Goal: Transaction & Acquisition: Purchase product/service

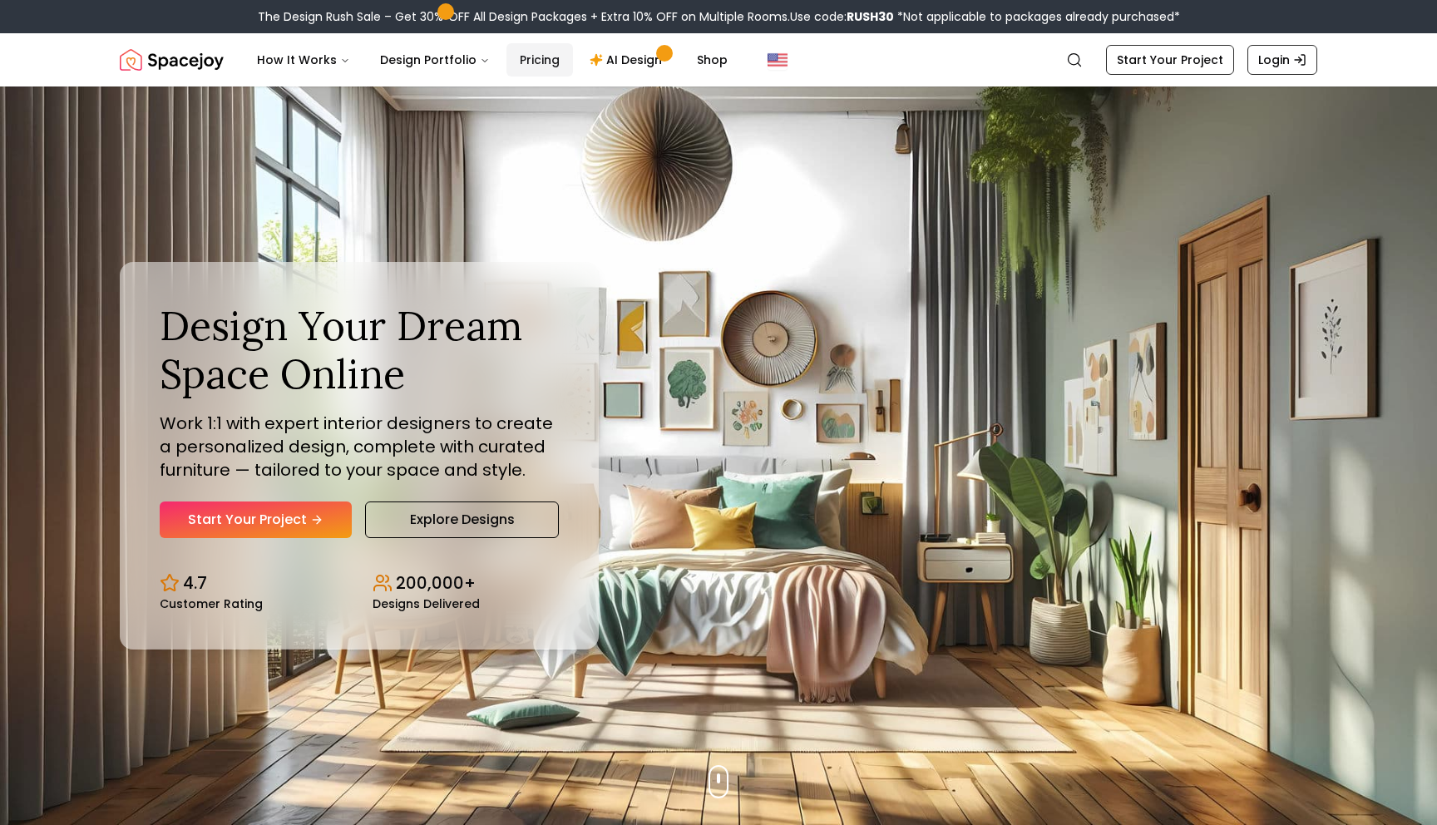
click at [508, 68] on link "Pricing" at bounding box center [539, 59] width 67 height 33
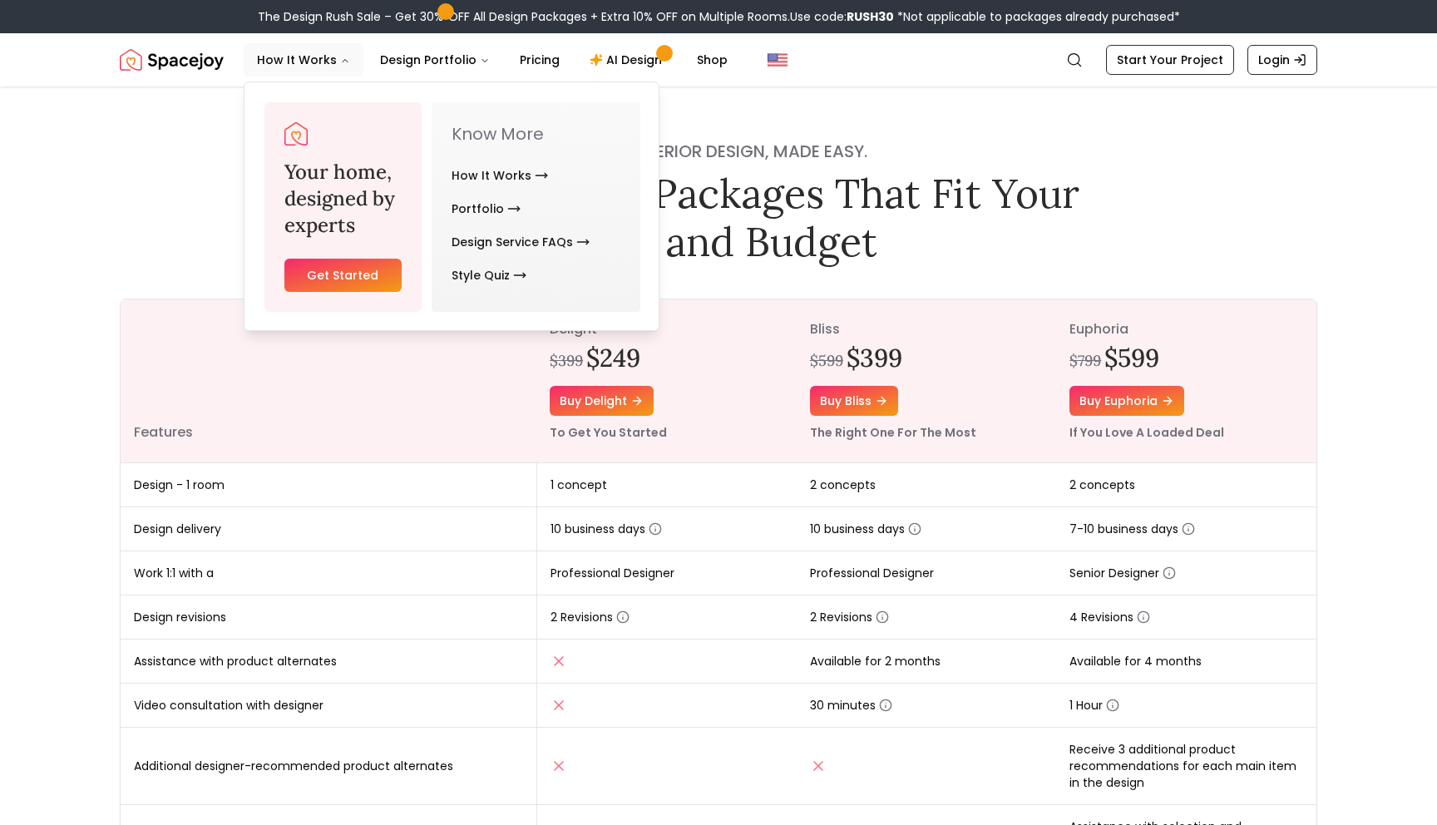
click at [347, 281] on link "Get Started" at bounding box center [342, 275] width 117 height 33
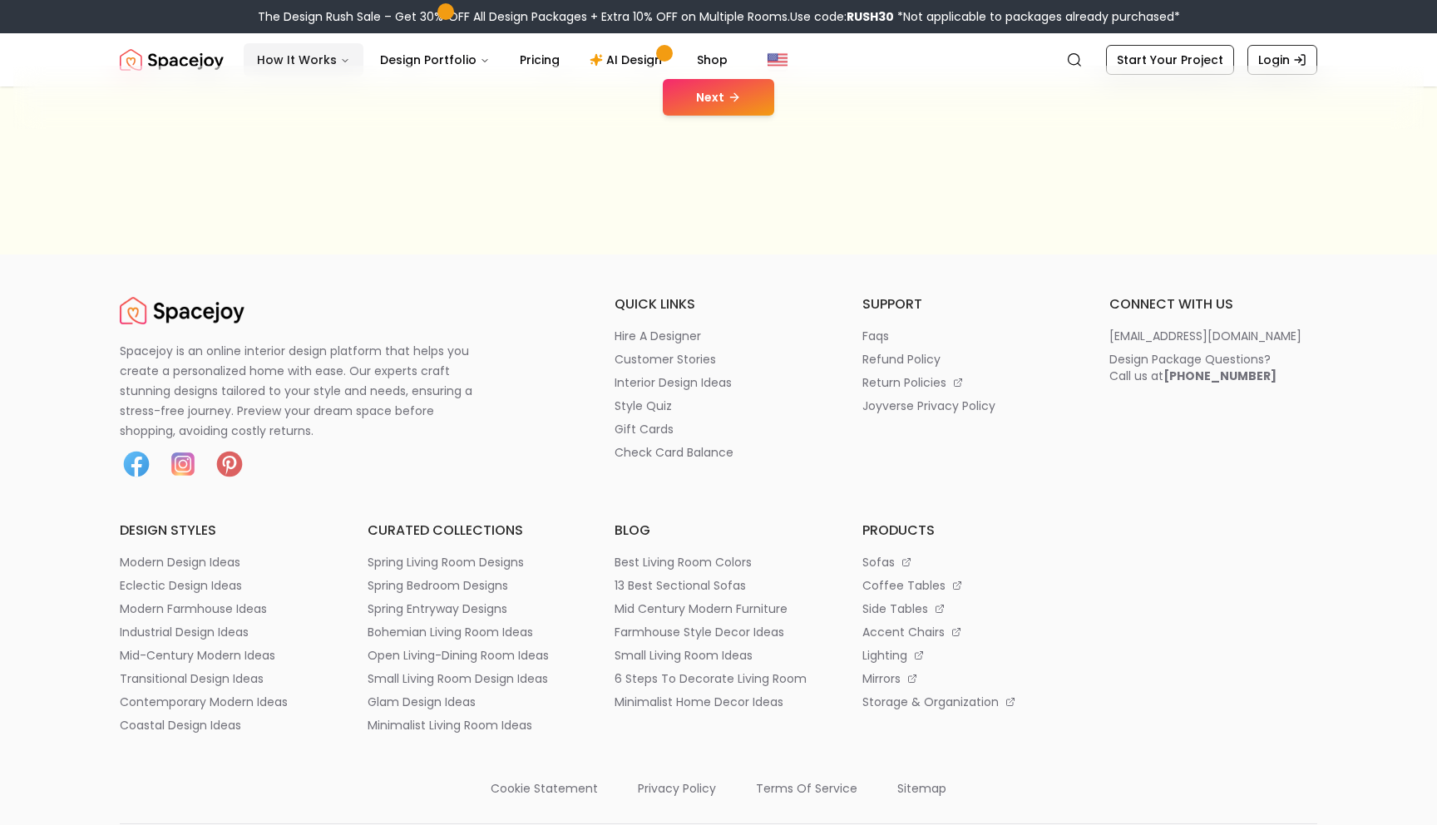
scroll to position [353, 0]
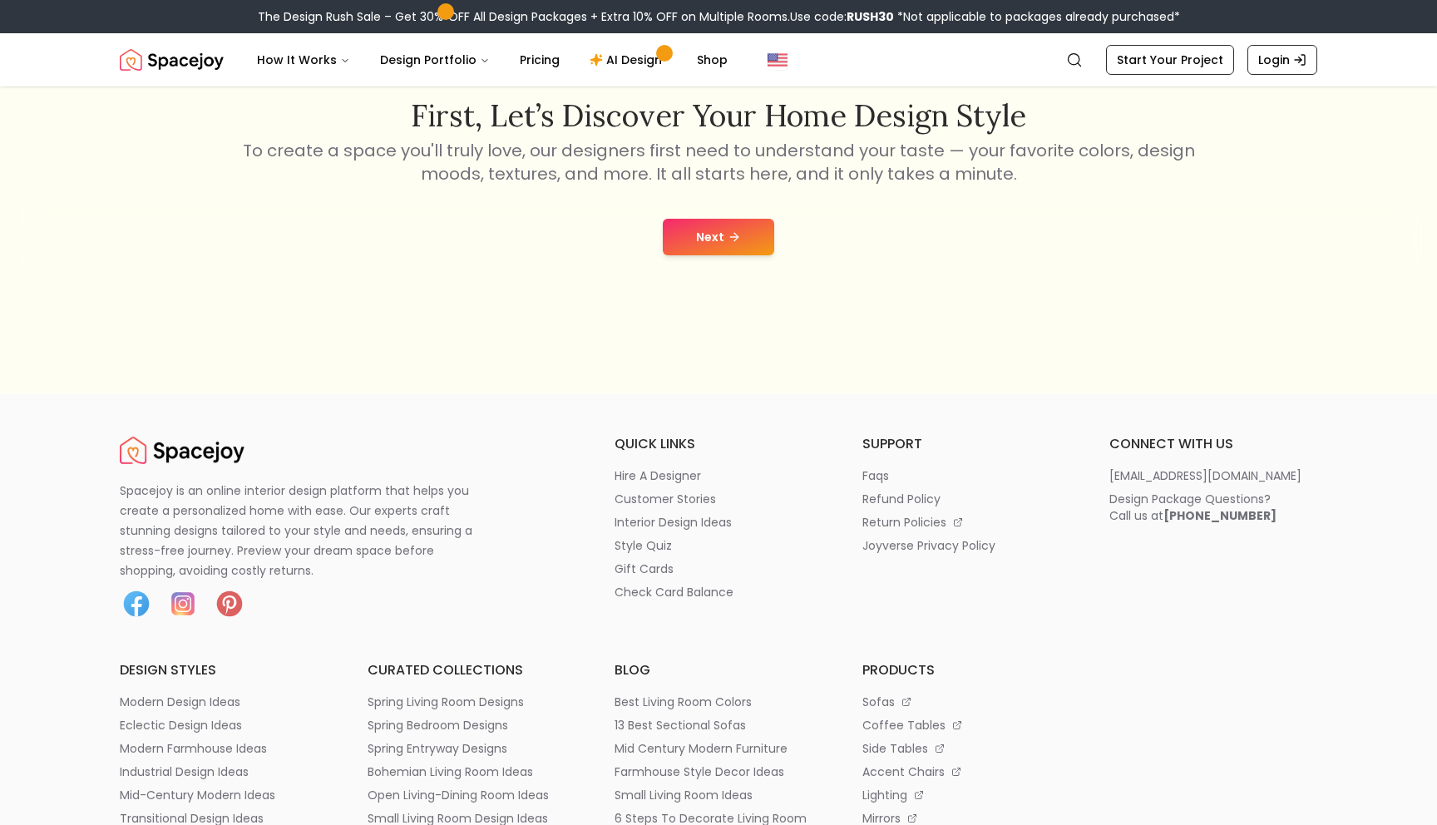
click at [701, 242] on button "Next" at bounding box center [718, 237] width 111 height 37
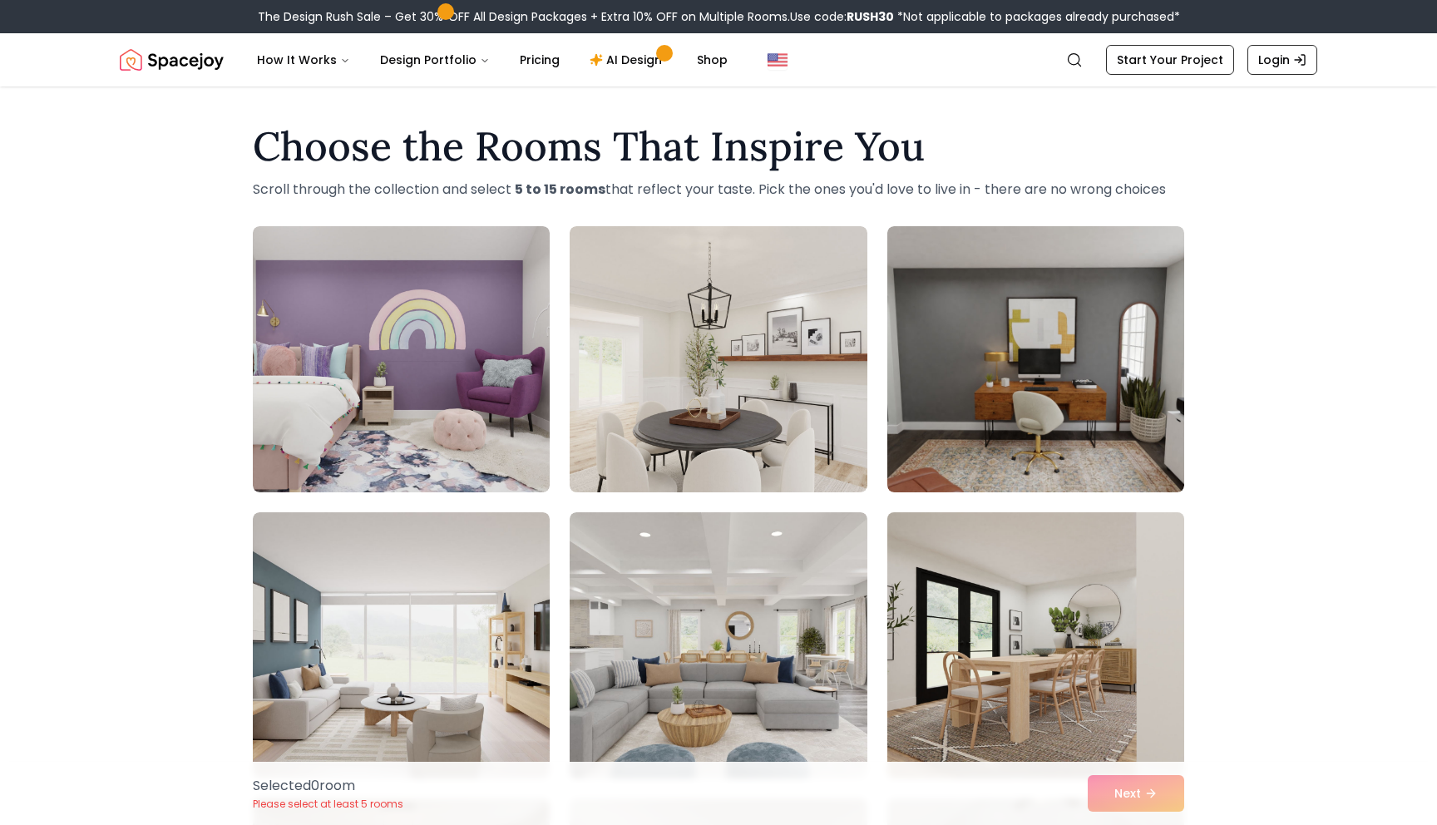
click at [954, 601] on img at bounding box center [1036, 645] width 312 height 279
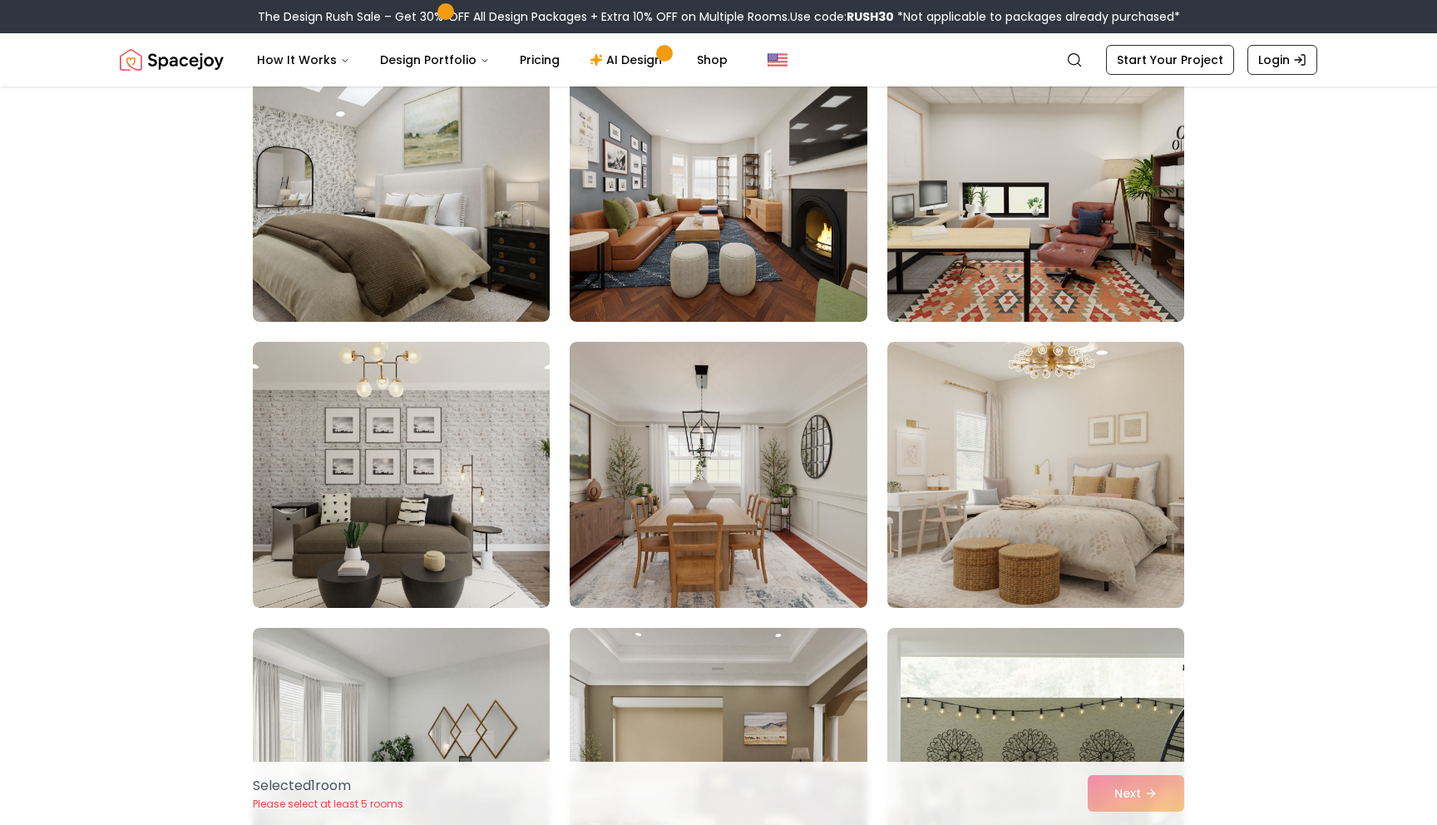
scroll to position [1033, 0]
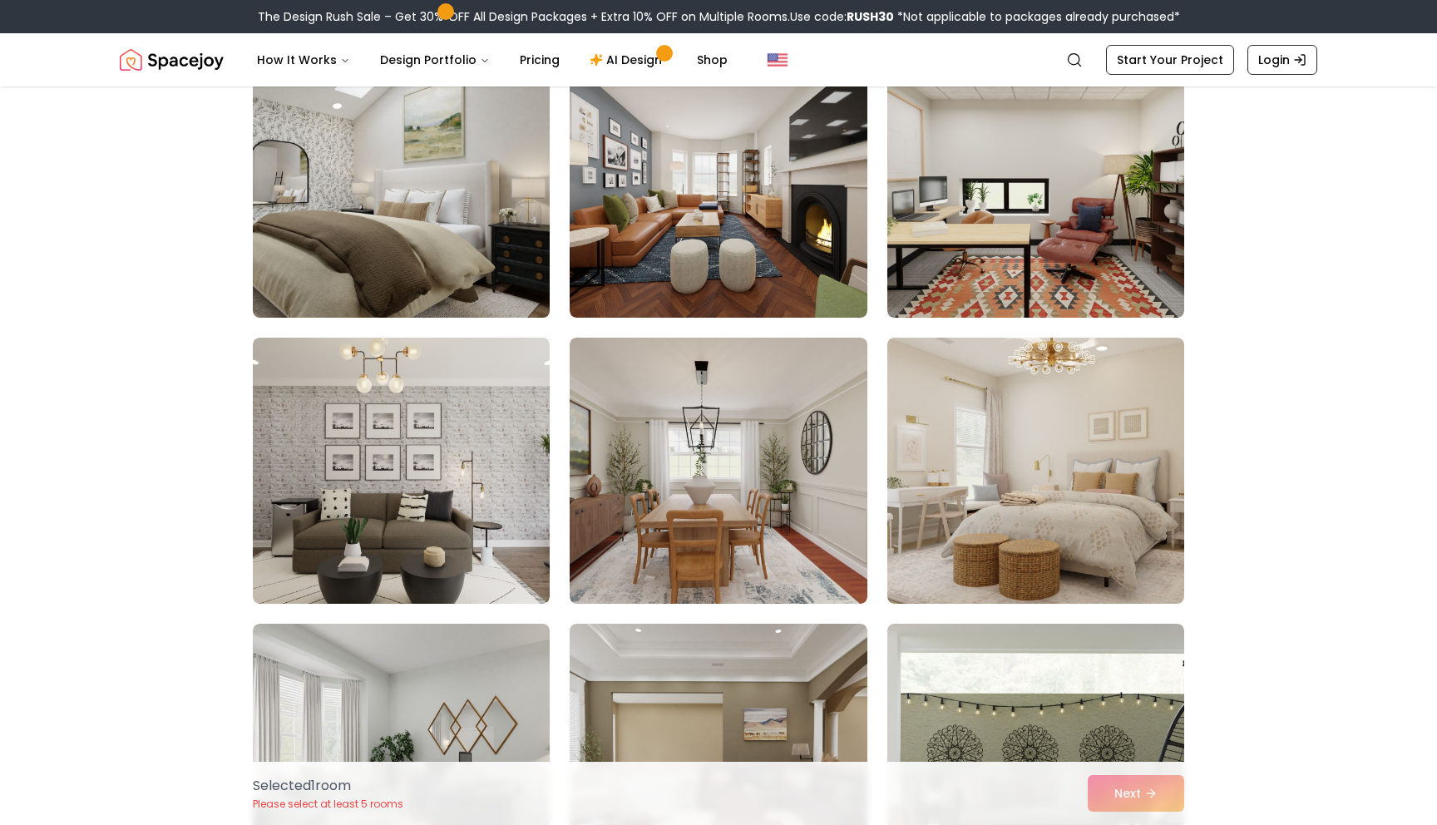
click at [460, 228] on img at bounding box center [401, 184] width 312 height 279
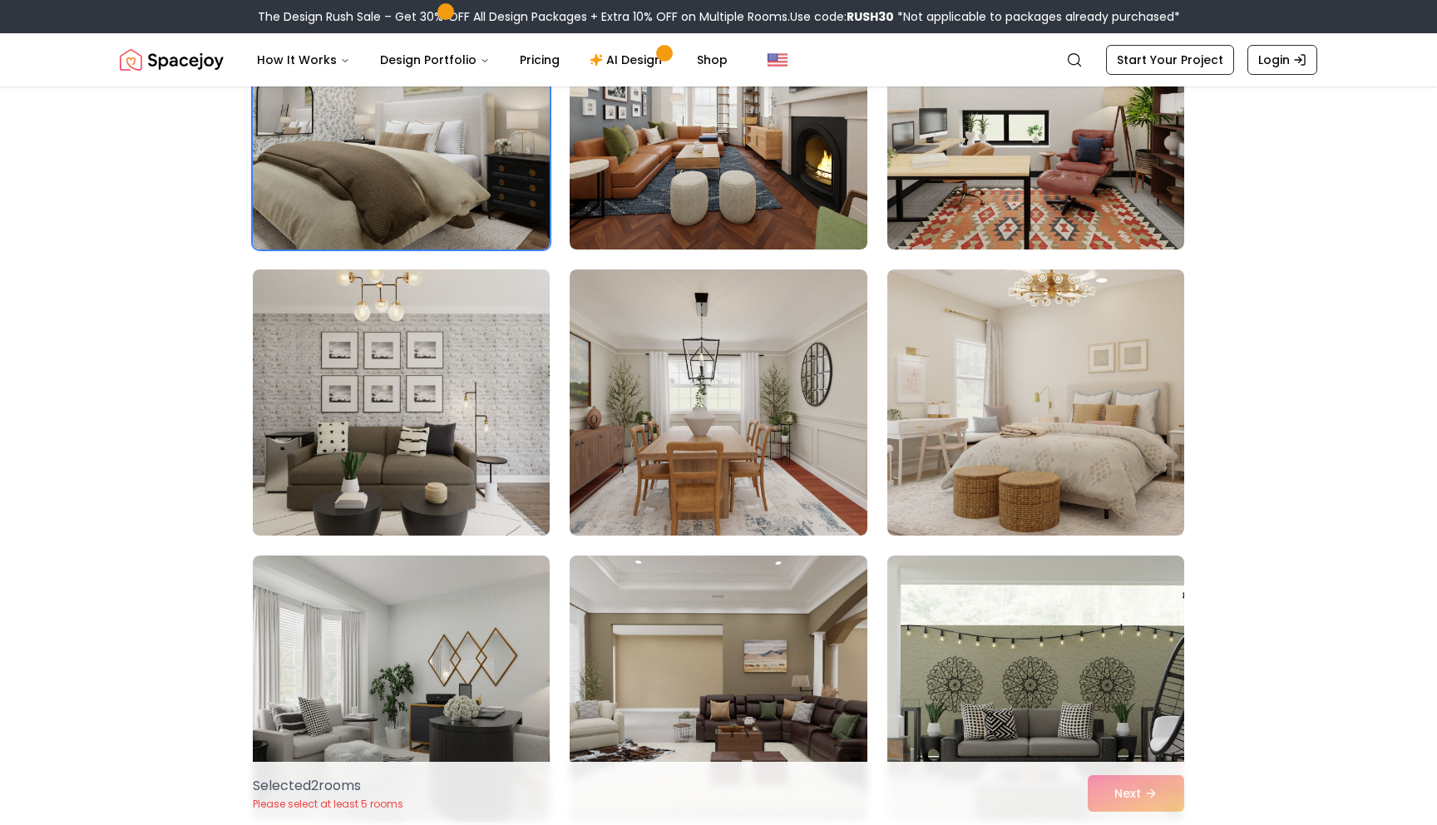
scroll to position [1144, 0]
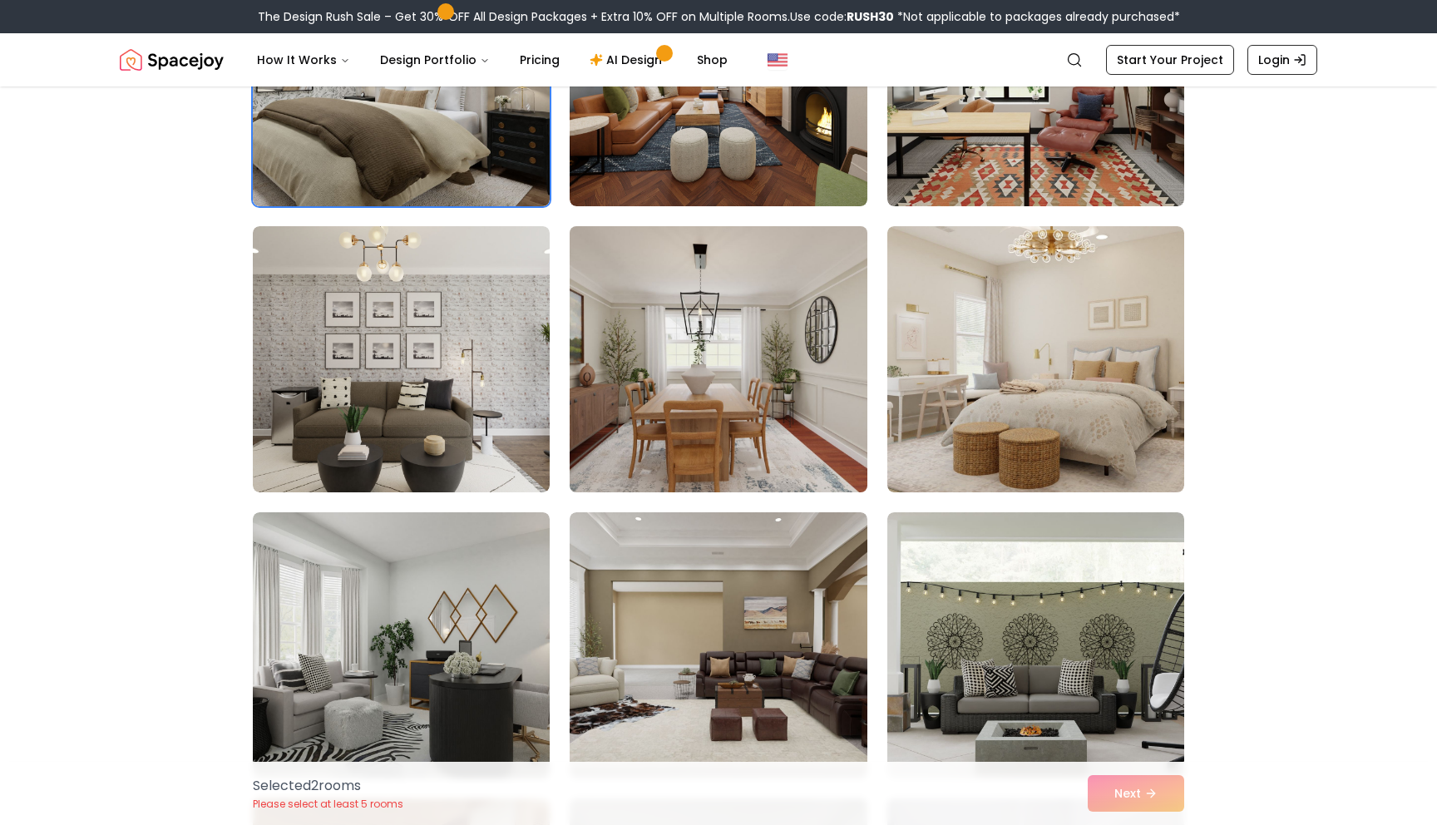
click at [801, 288] on img at bounding box center [718, 359] width 312 height 279
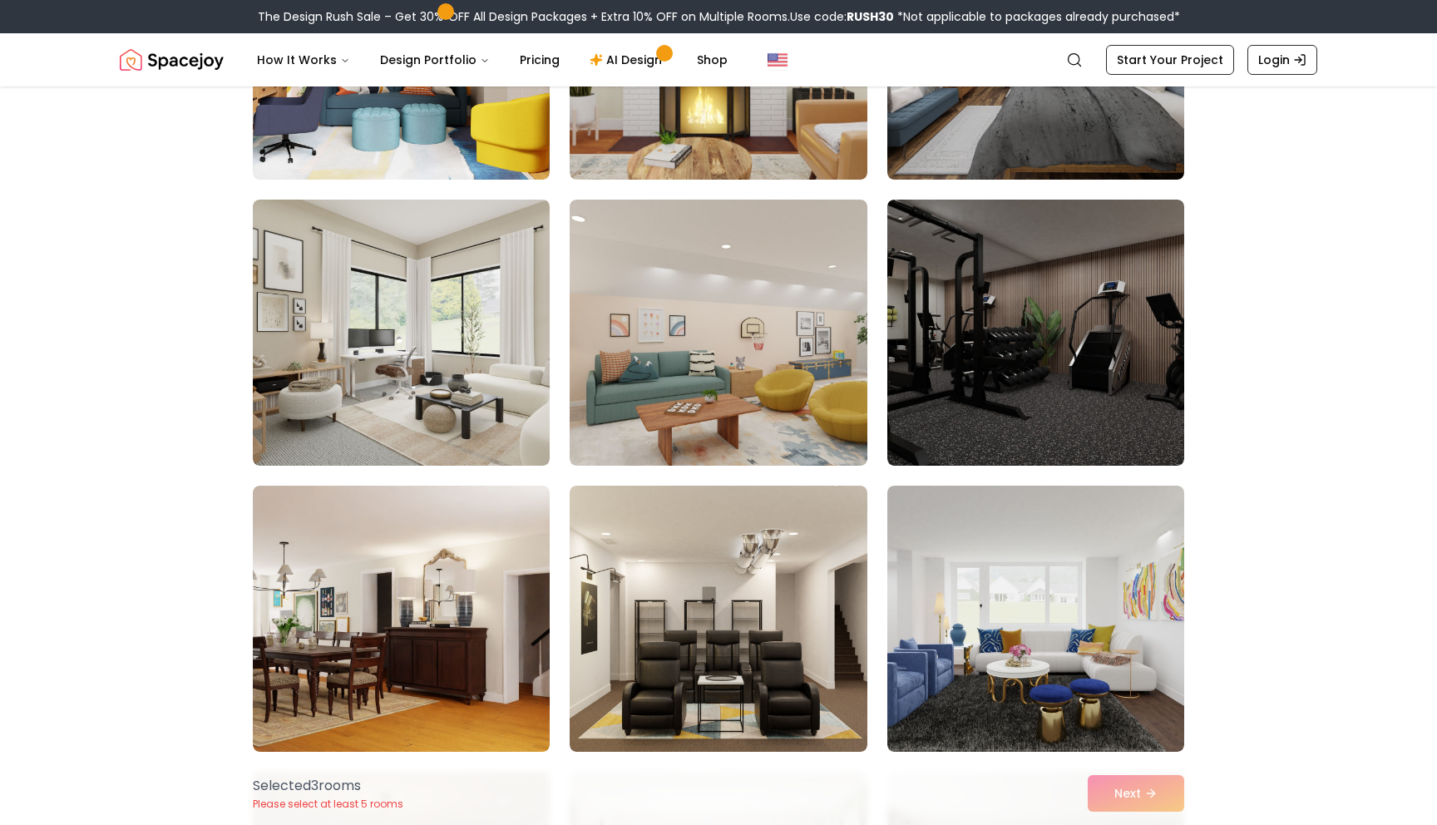
scroll to position [2888, 0]
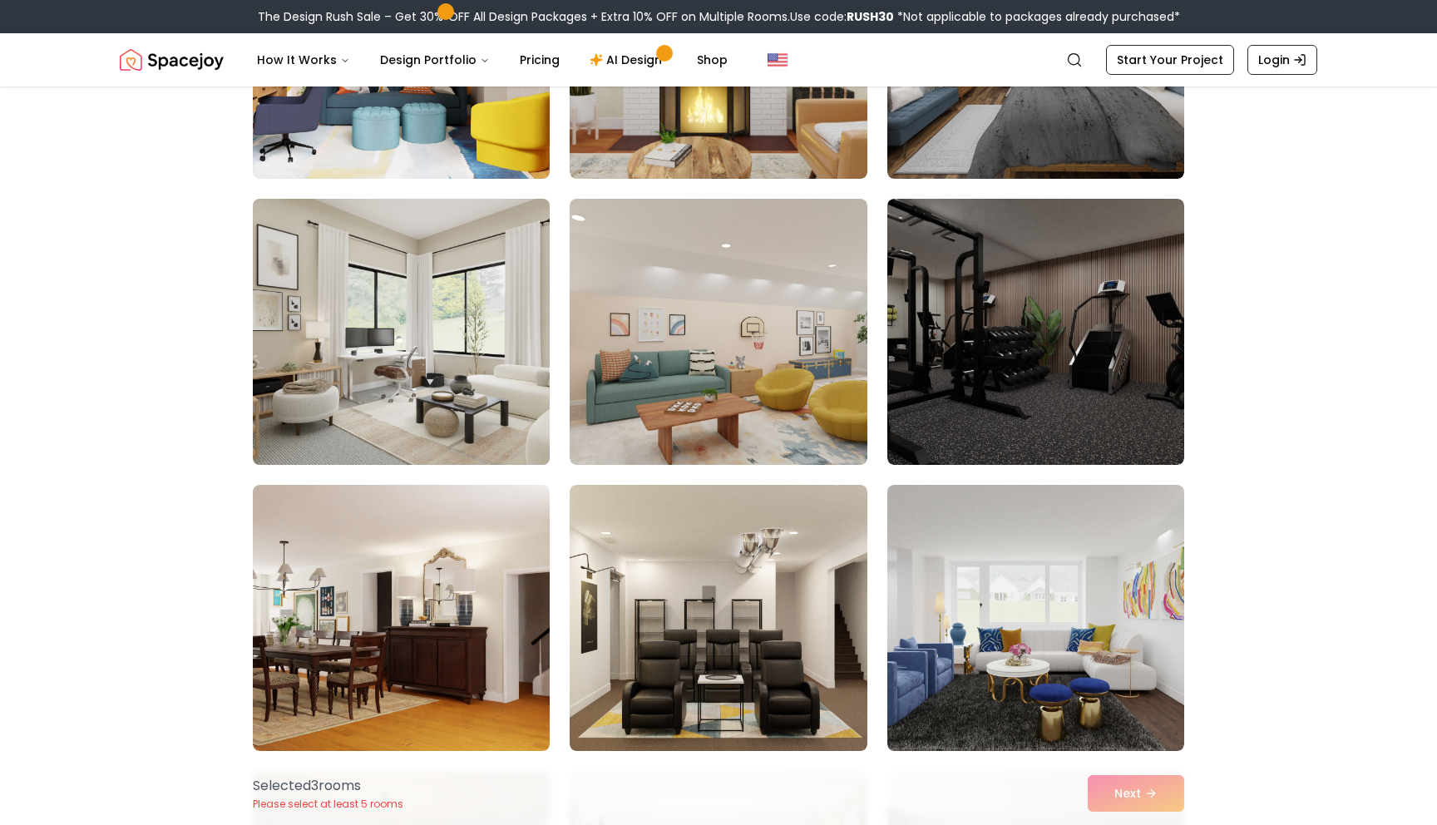
click at [443, 374] on img at bounding box center [401, 331] width 312 height 279
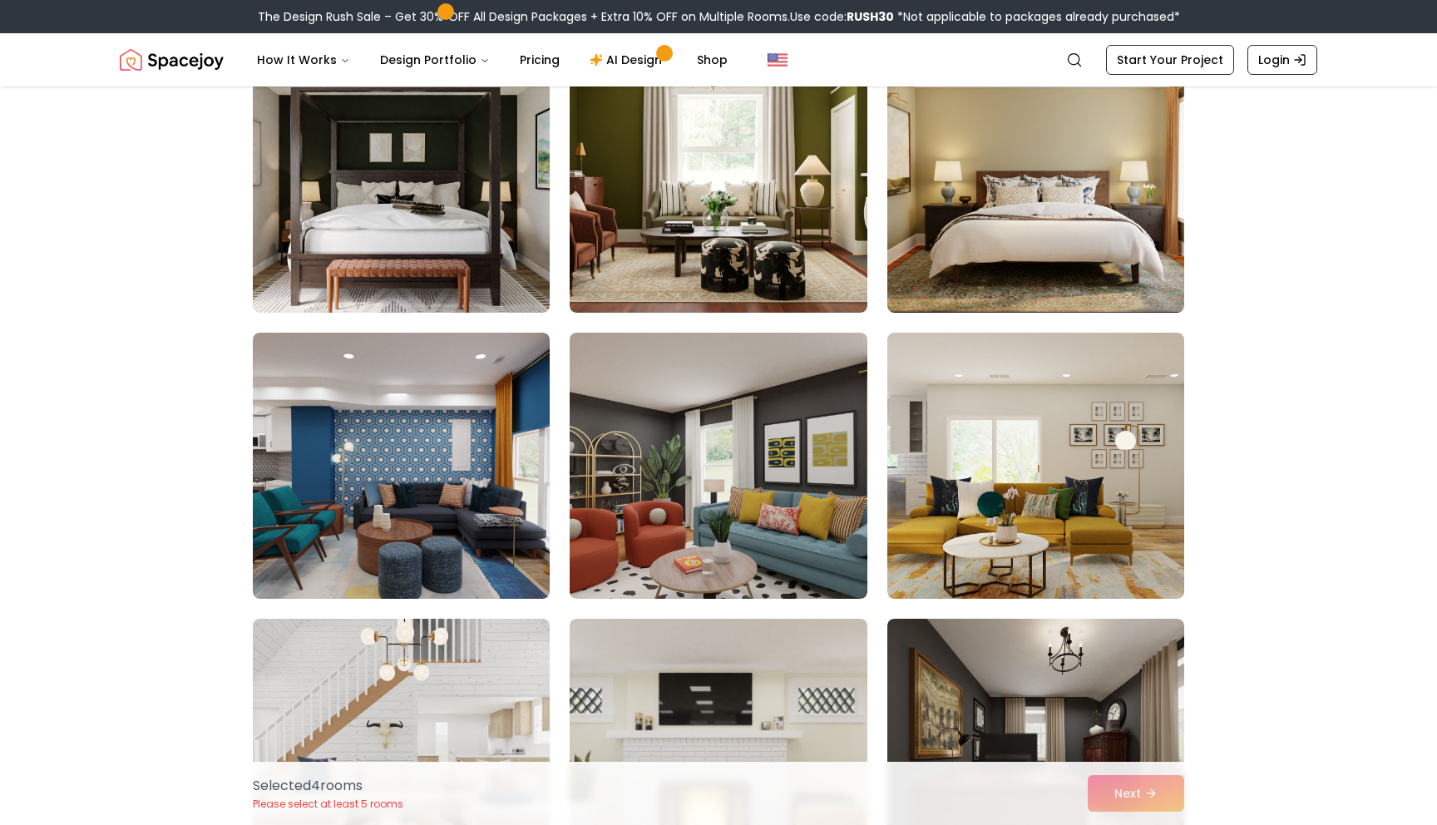
scroll to position [4758, 0]
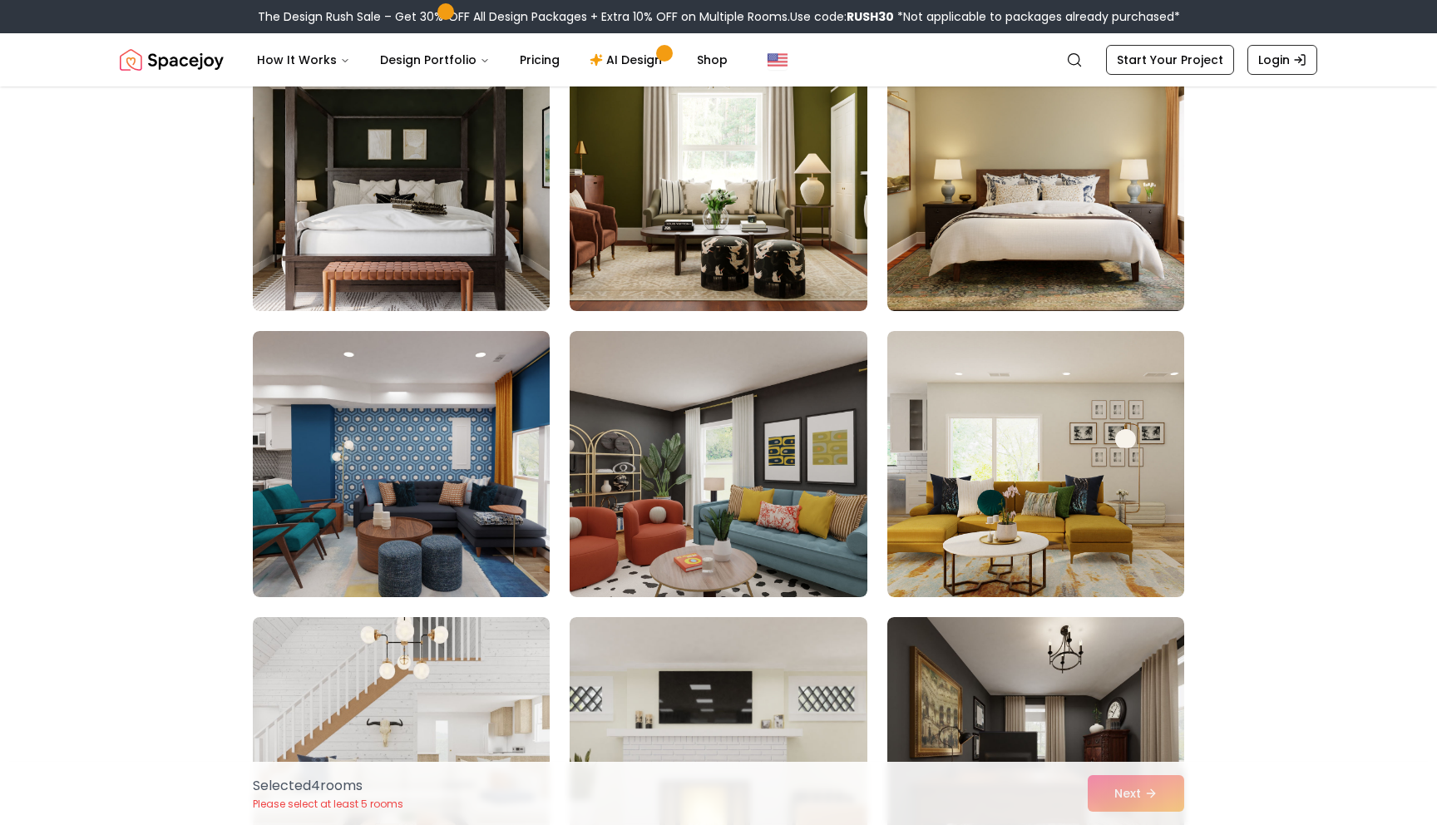
click at [432, 172] on img at bounding box center [401, 177] width 312 height 279
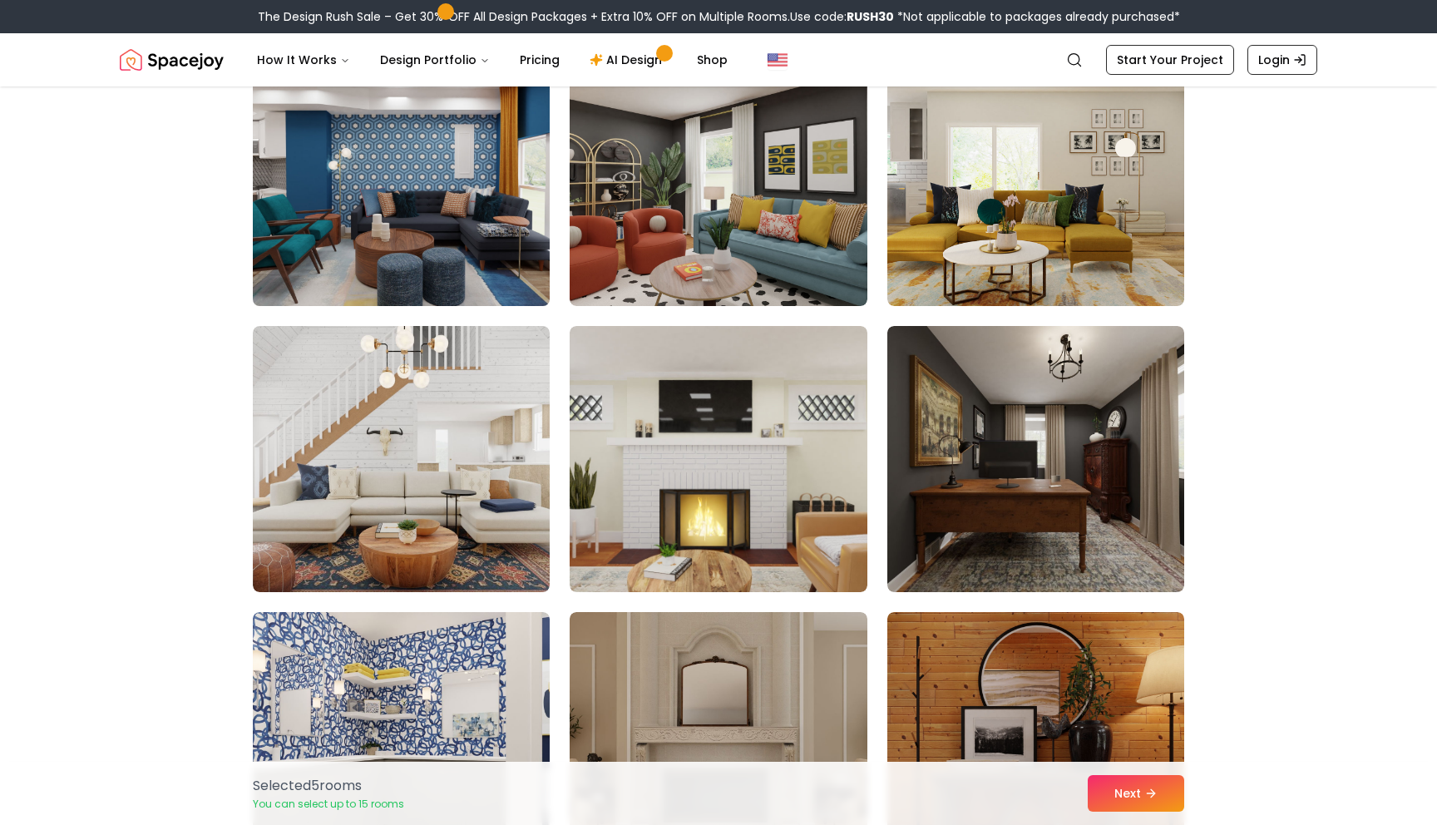
scroll to position [5052, 0]
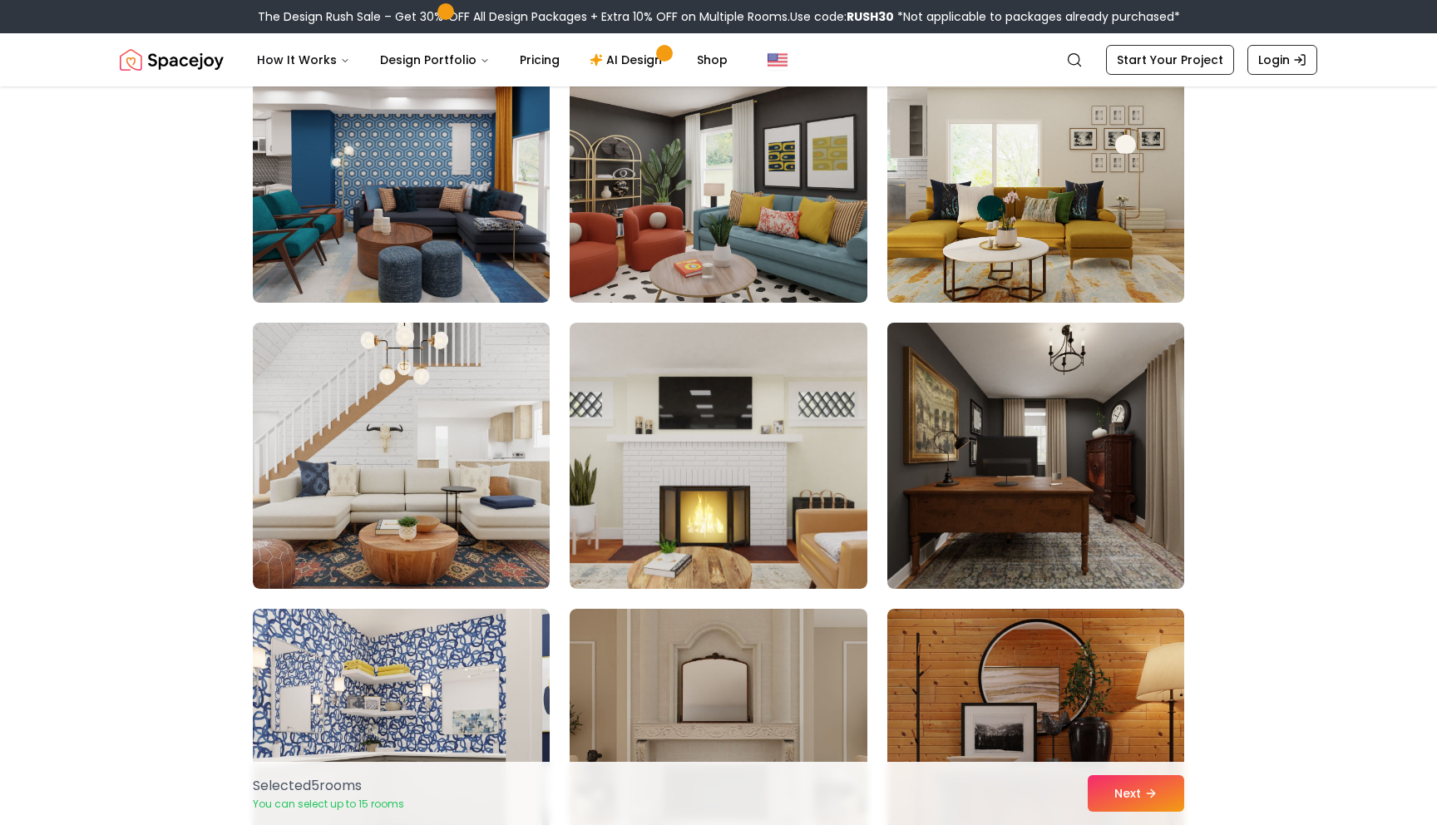
click at [1076, 454] on img at bounding box center [1036, 455] width 312 height 279
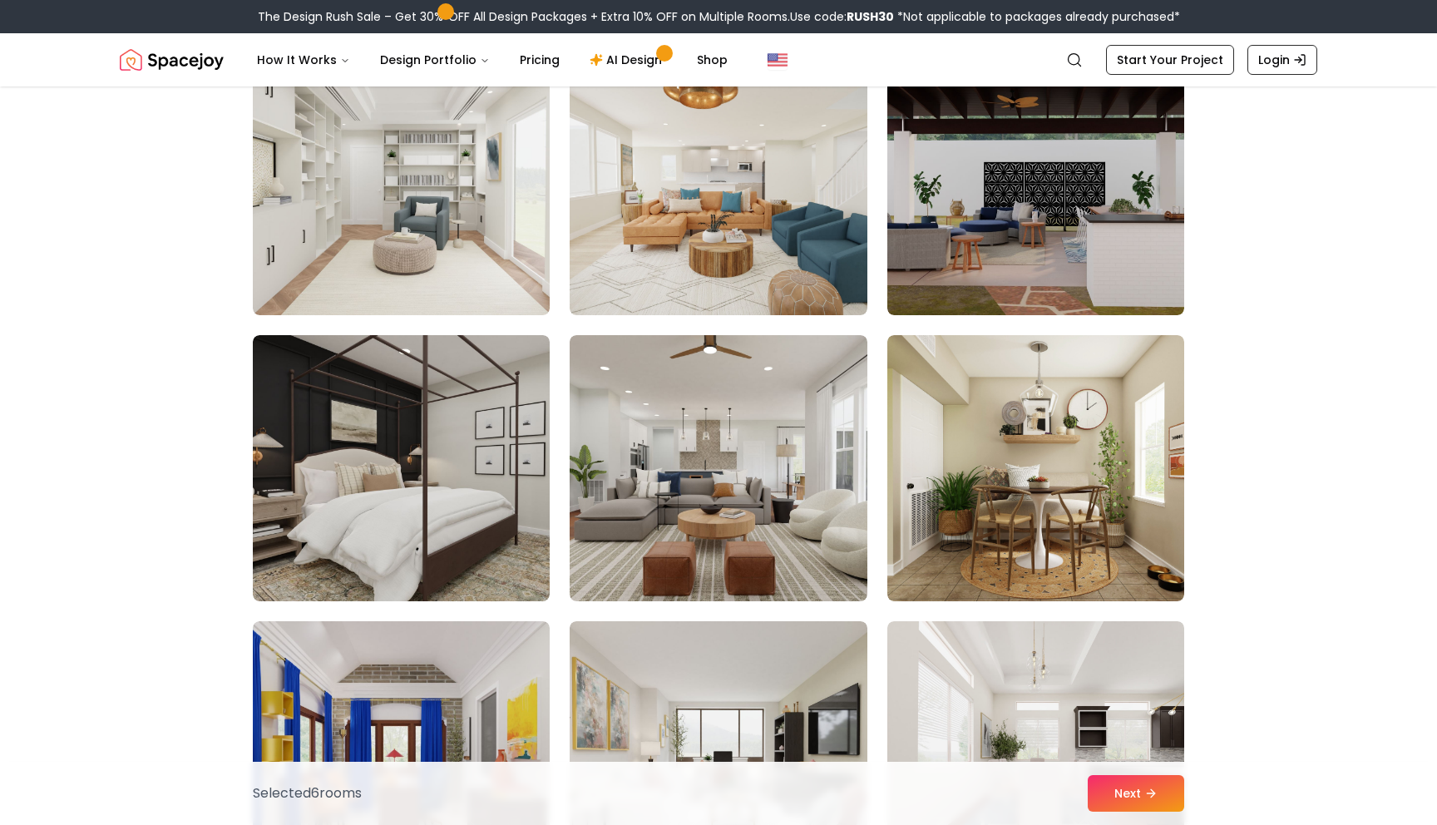
scroll to position [6472, 0]
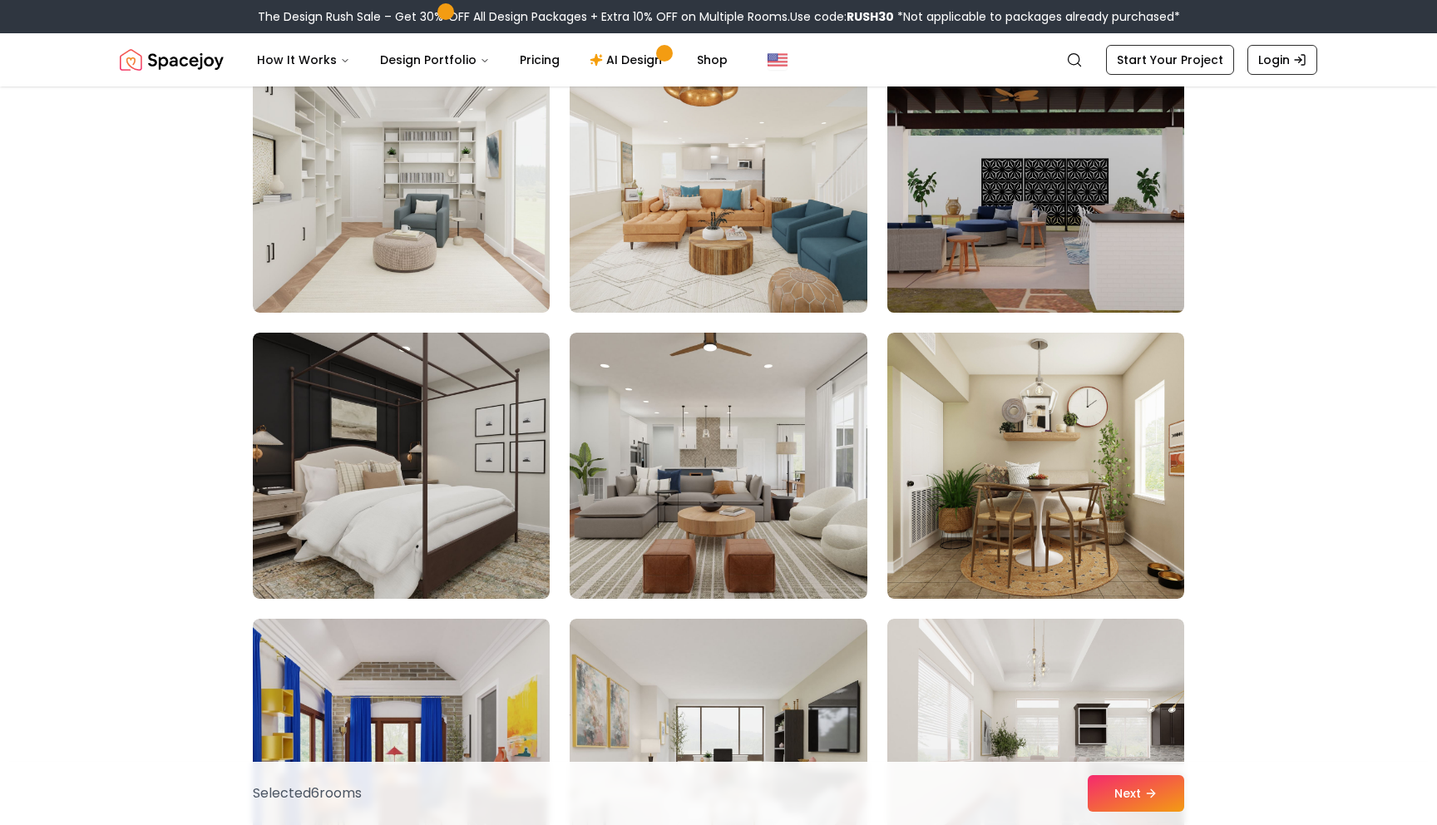
click at [1039, 231] on img at bounding box center [1036, 179] width 312 height 279
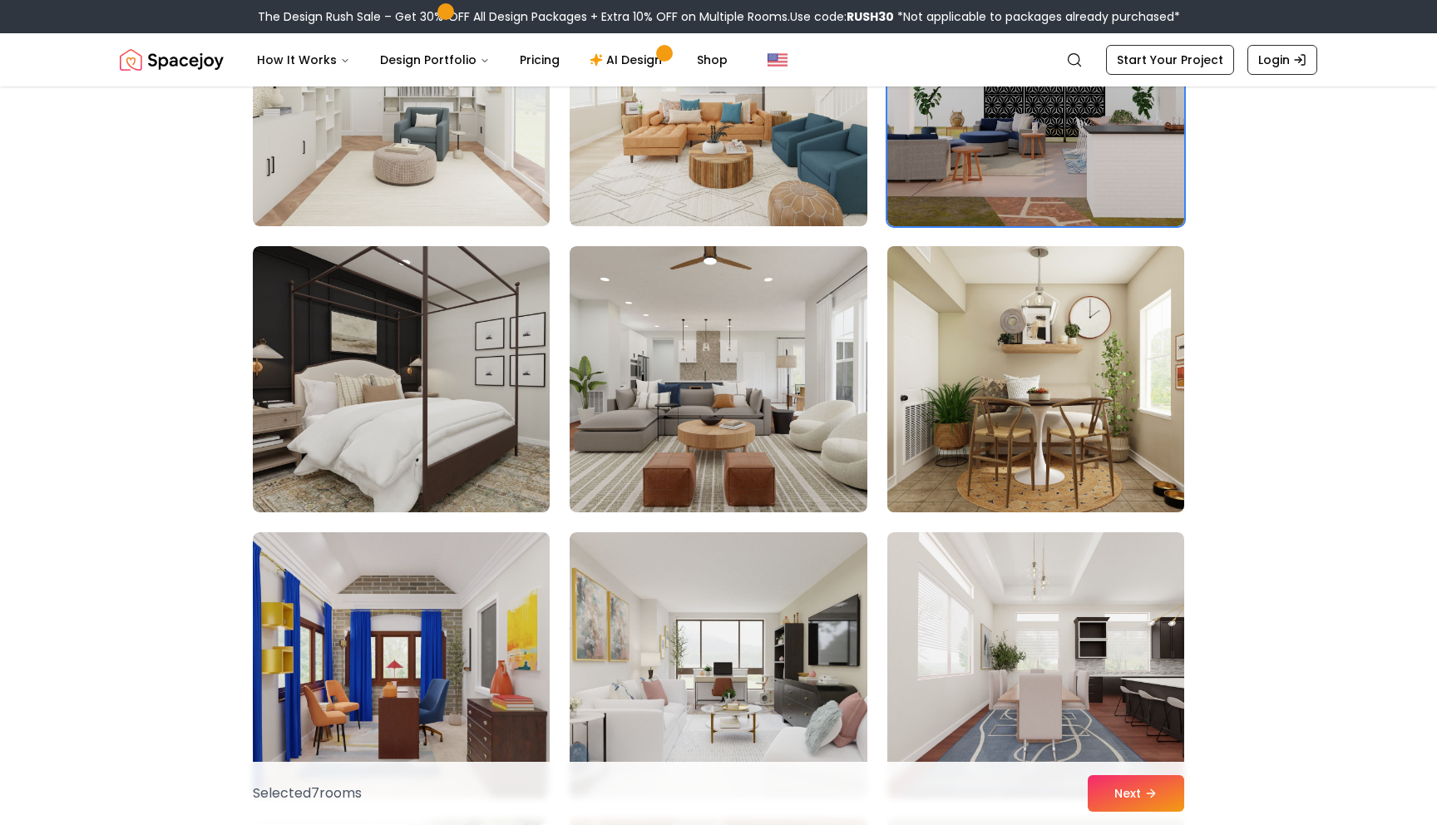
scroll to position [6574, 0]
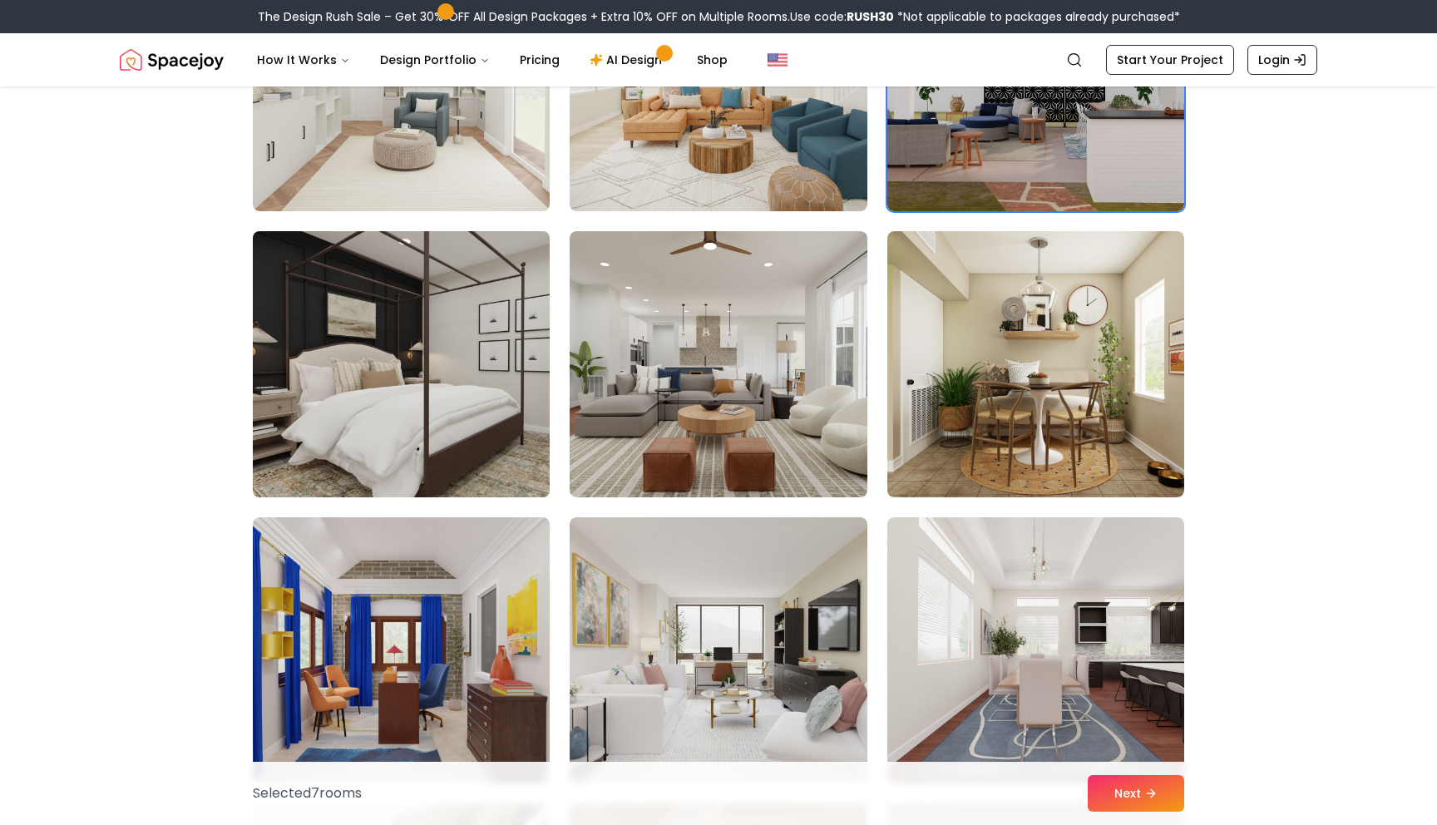
click at [407, 372] on img at bounding box center [401, 364] width 312 height 279
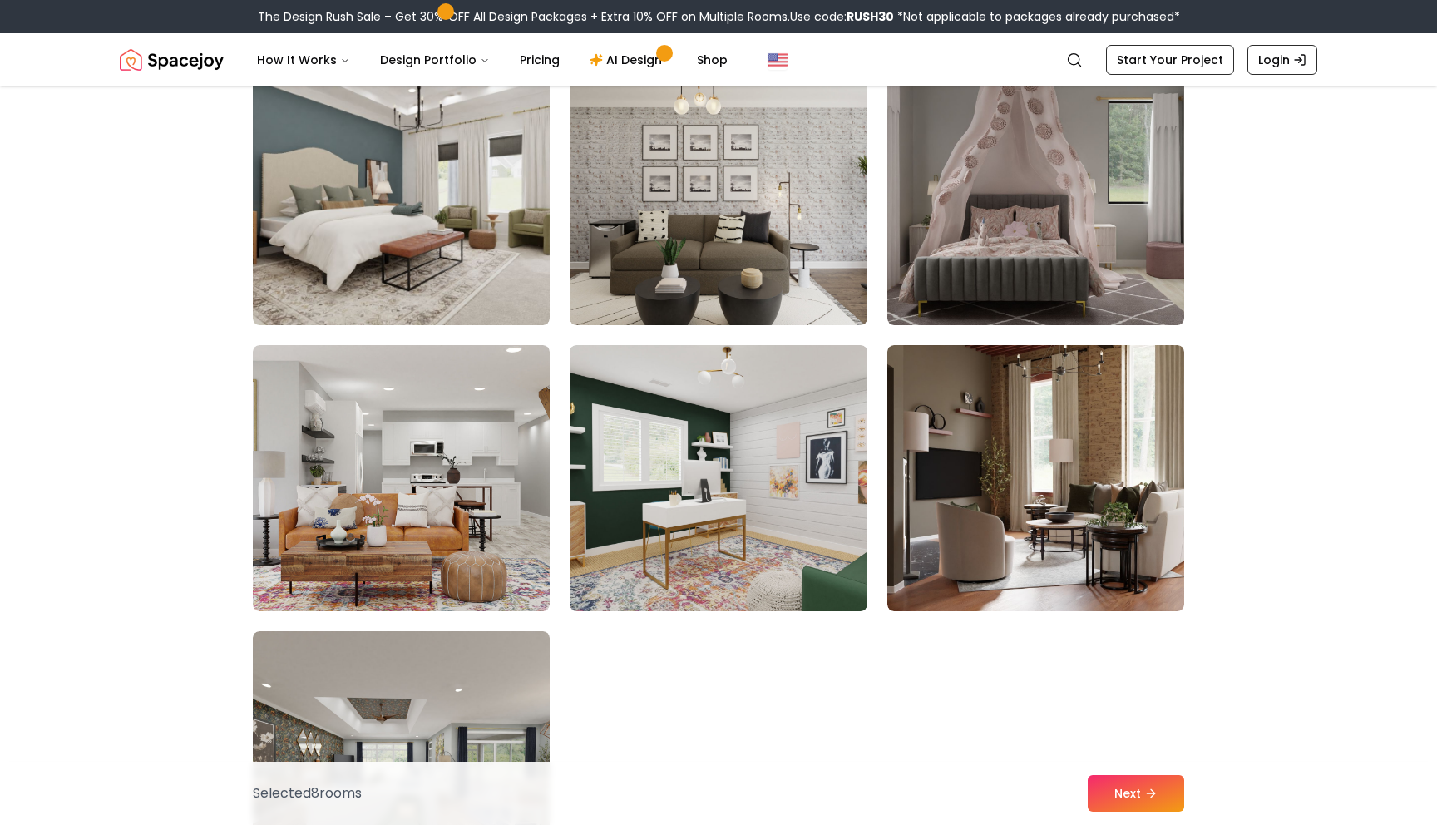
scroll to position [9098, 0]
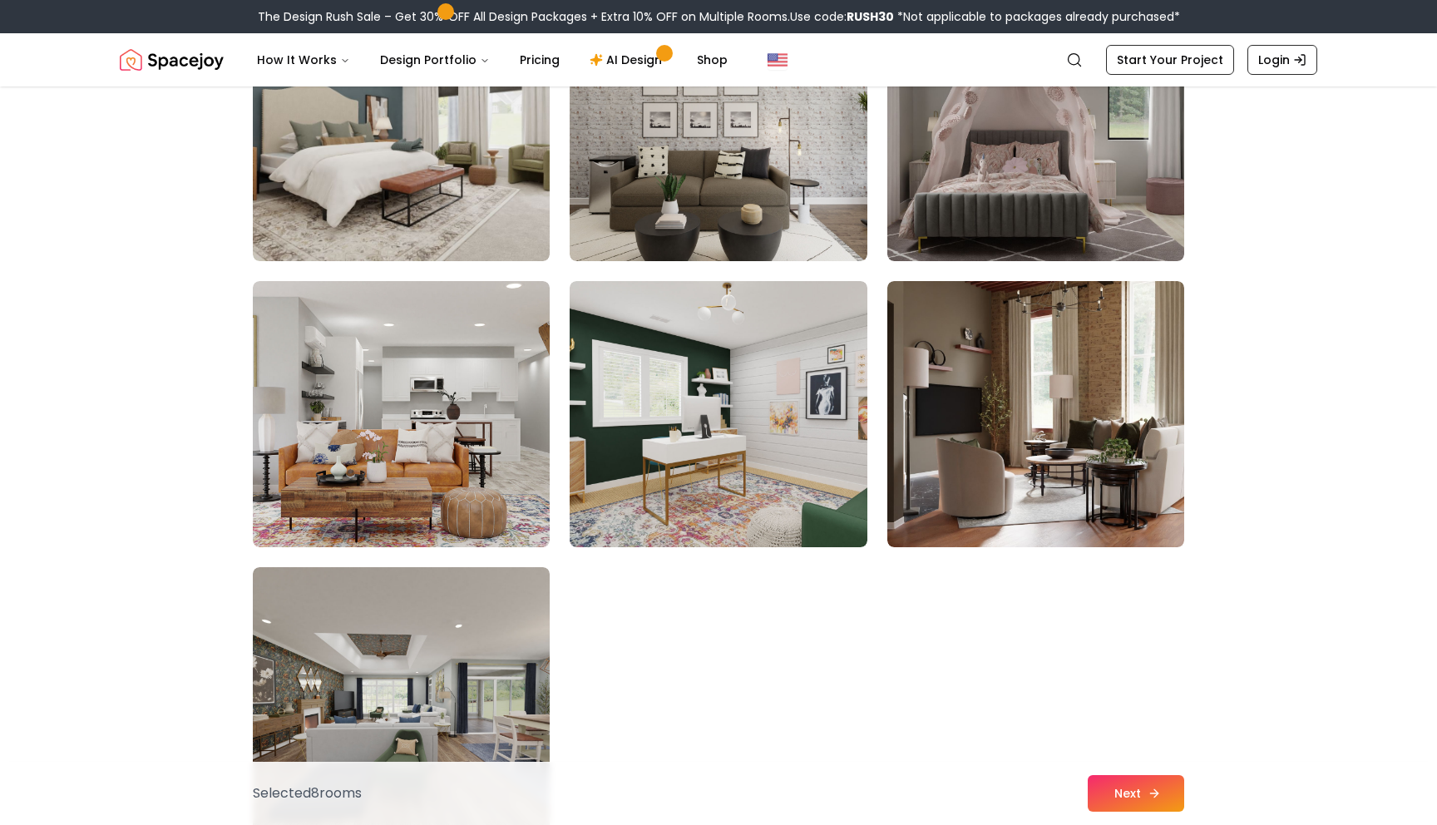
click at [1108, 787] on button "Next" at bounding box center [1136, 793] width 96 height 37
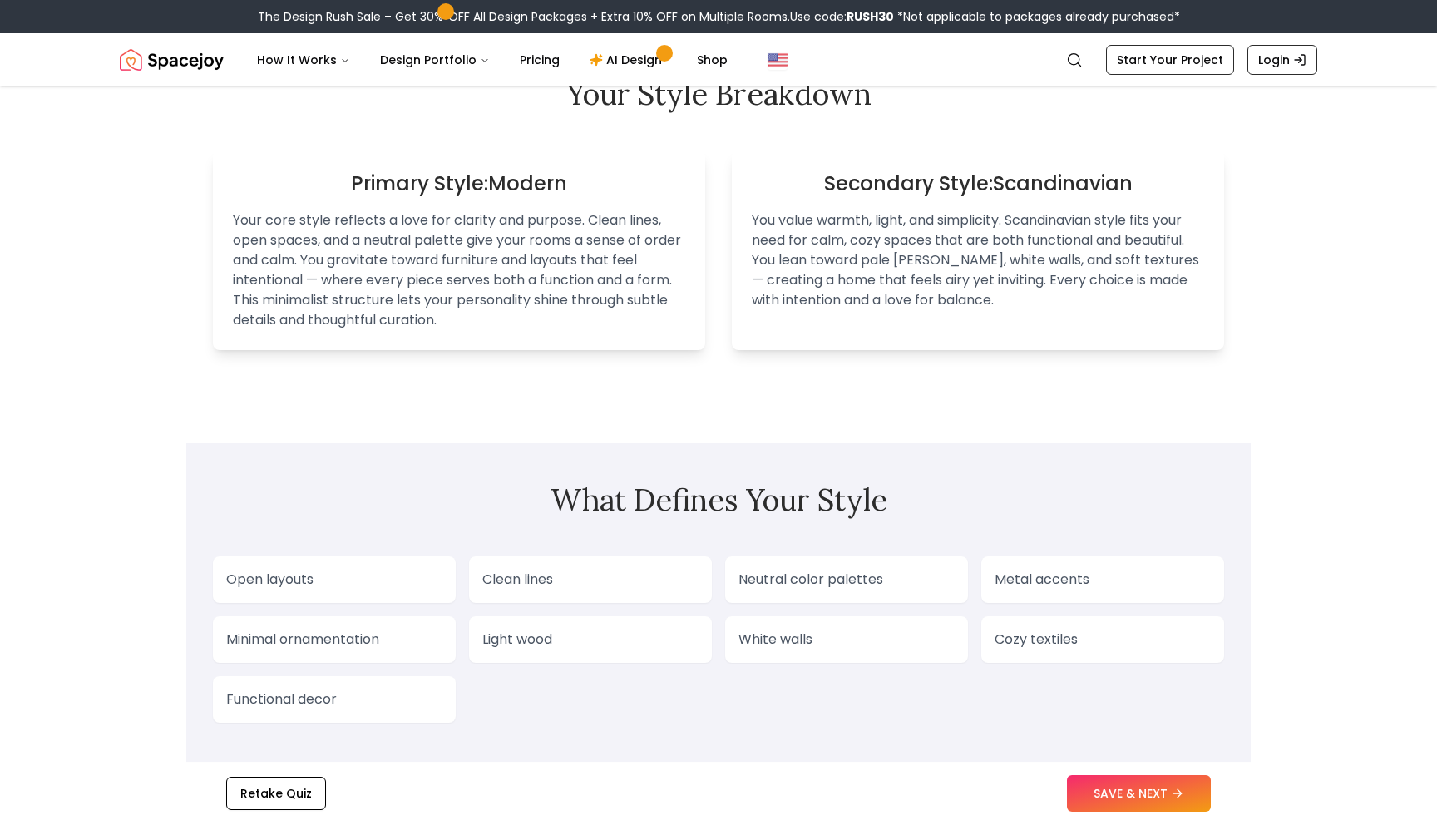
scroll to position [1076, 0]
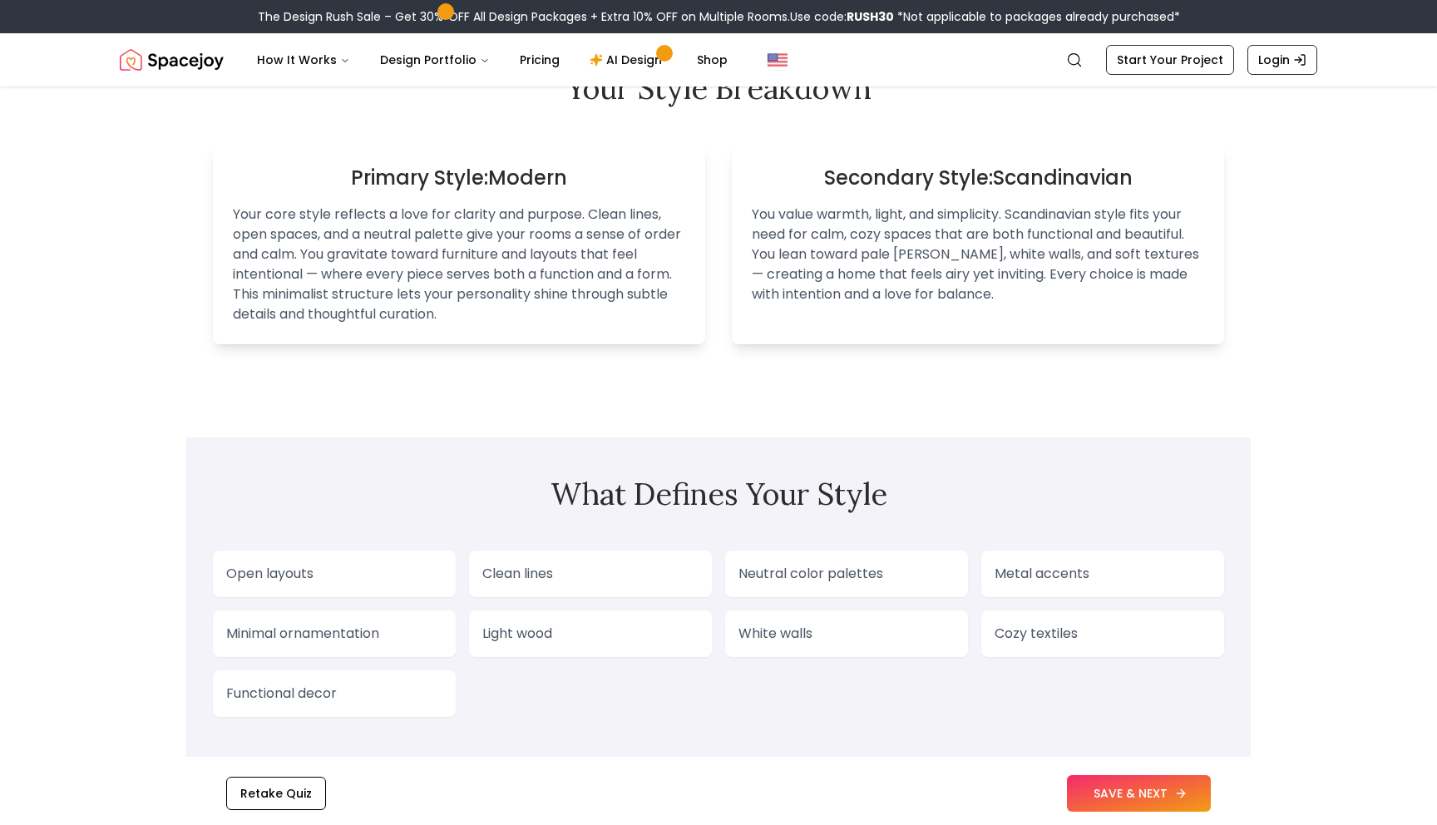
click at [1145, 804] on button "SAVE & NEXT" at bounding box center [1139, 793] width 144 height 37
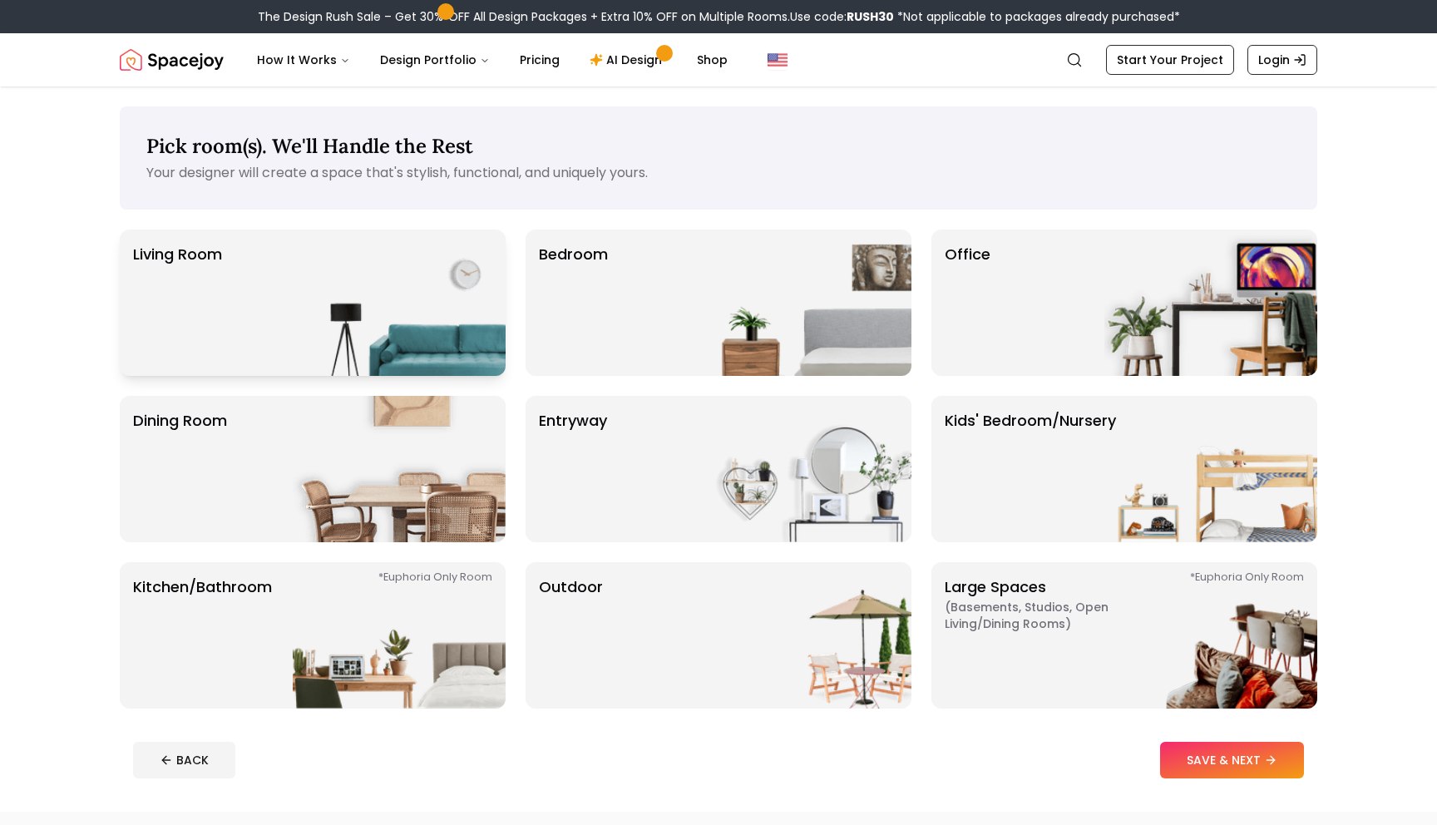
click at [408, 306] on img at bounding box center [399, 302] width 213 height 146
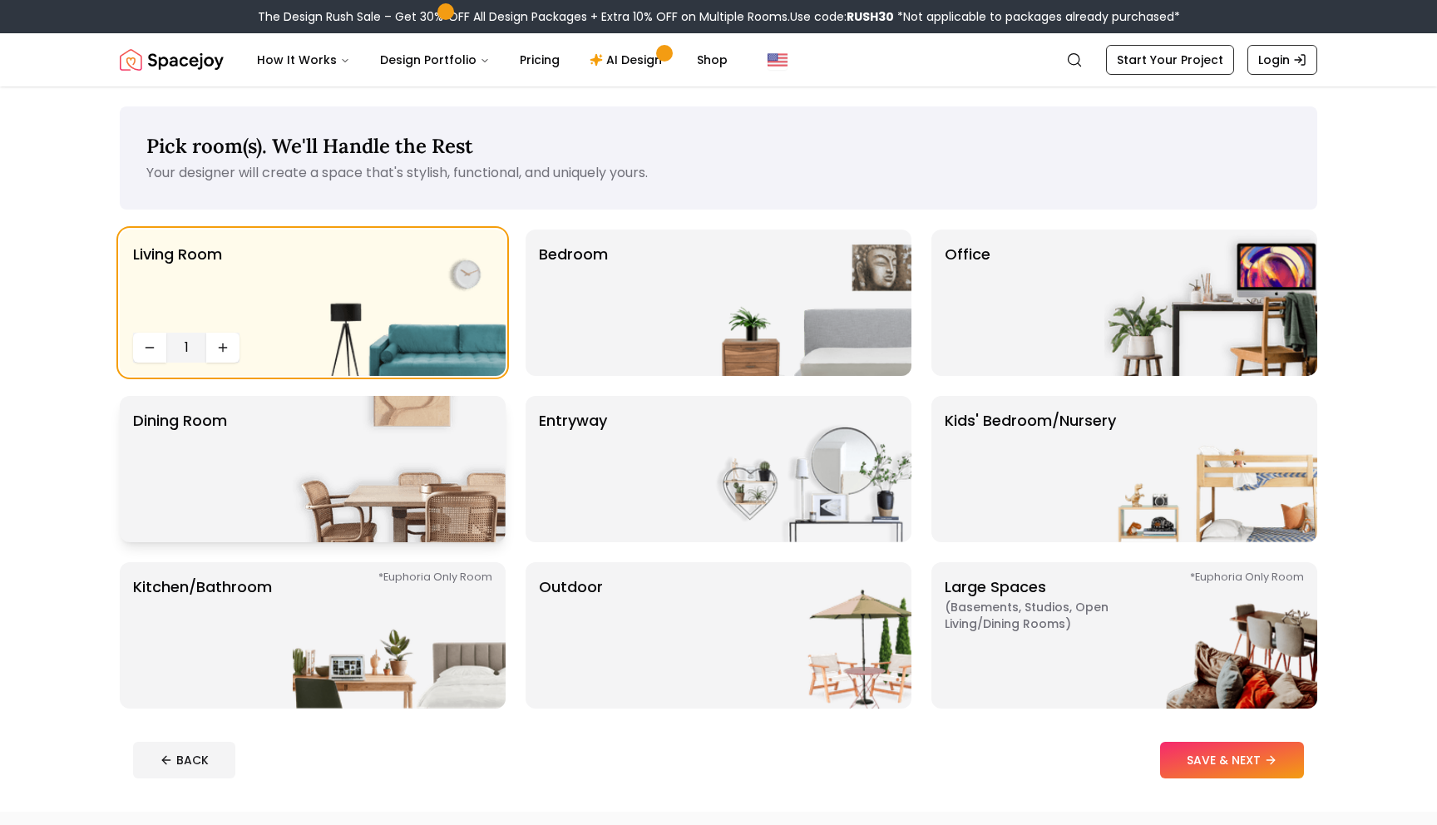
click at [410, 452] on img at bounding box center [399, 469] width 213 height 146
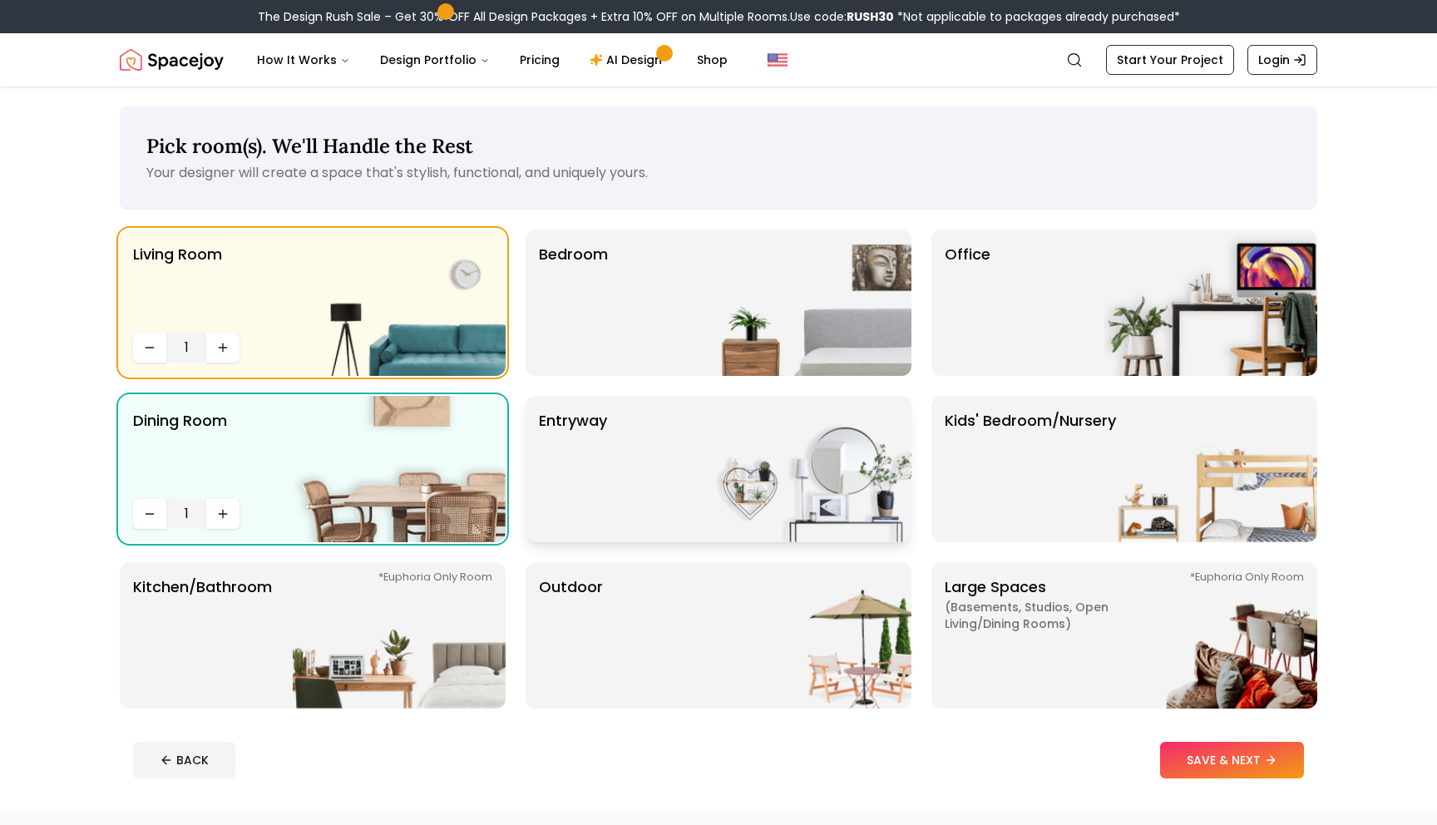
click at [614, 432] on div "entryway" at bounding box center [719, 469] width 386 height 146
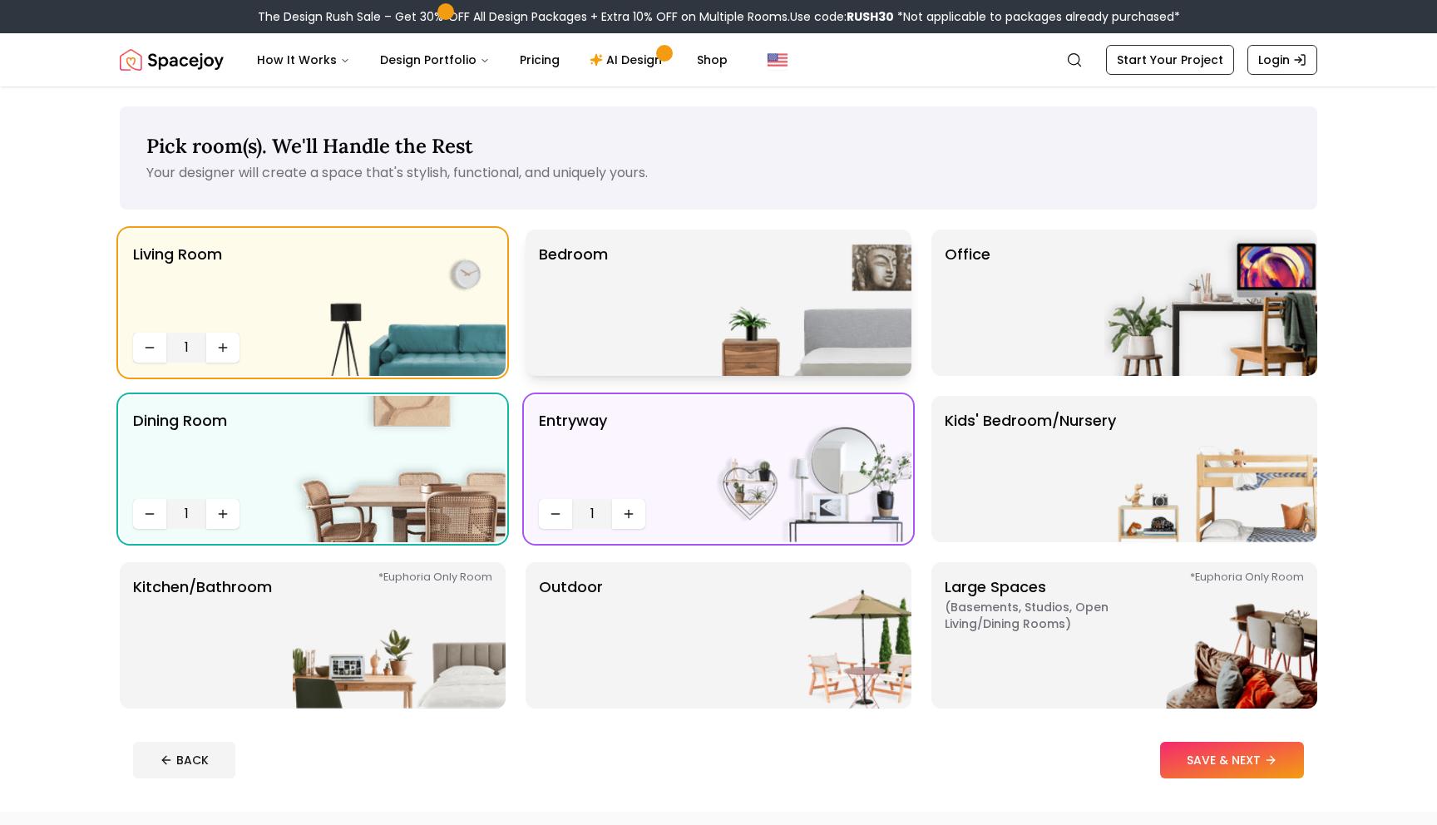
click at [695, 318] on div "Bedroom" at bounding box center [719, 302] width 386 height 146
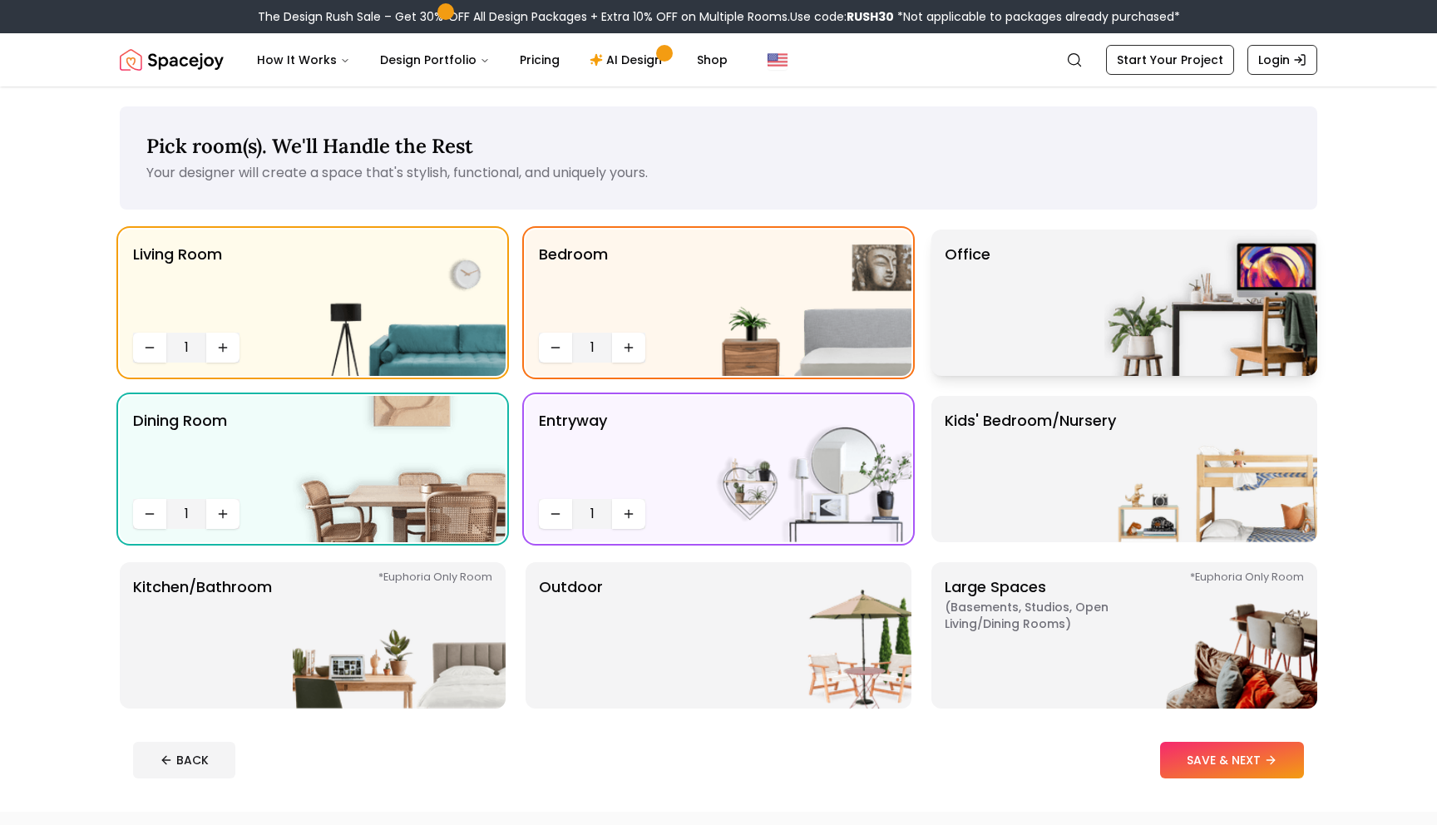
click at [1104, 270] on img at bounding box center [1210, 302] width 213 height 146
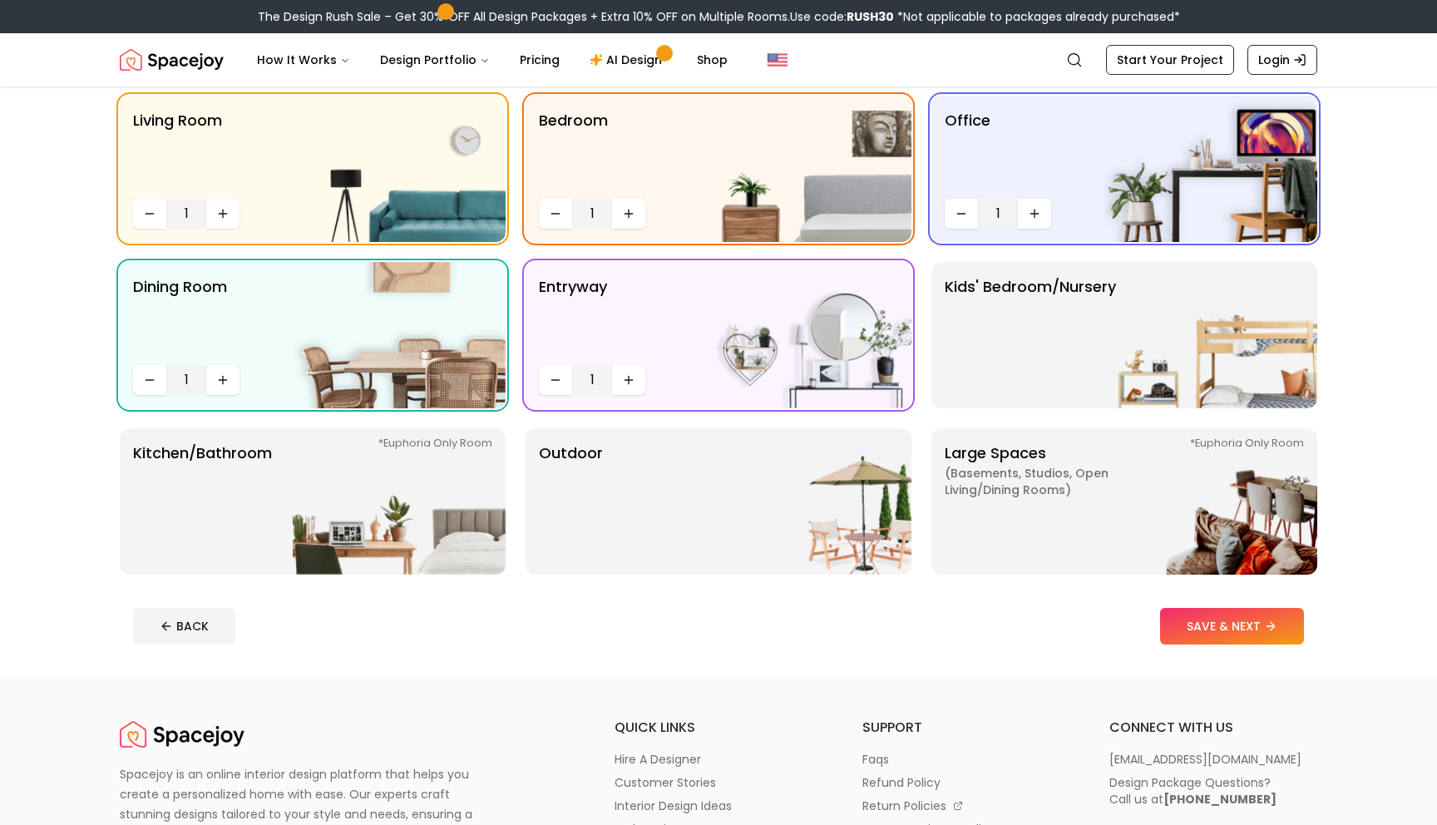
scroll to position [144, 0]
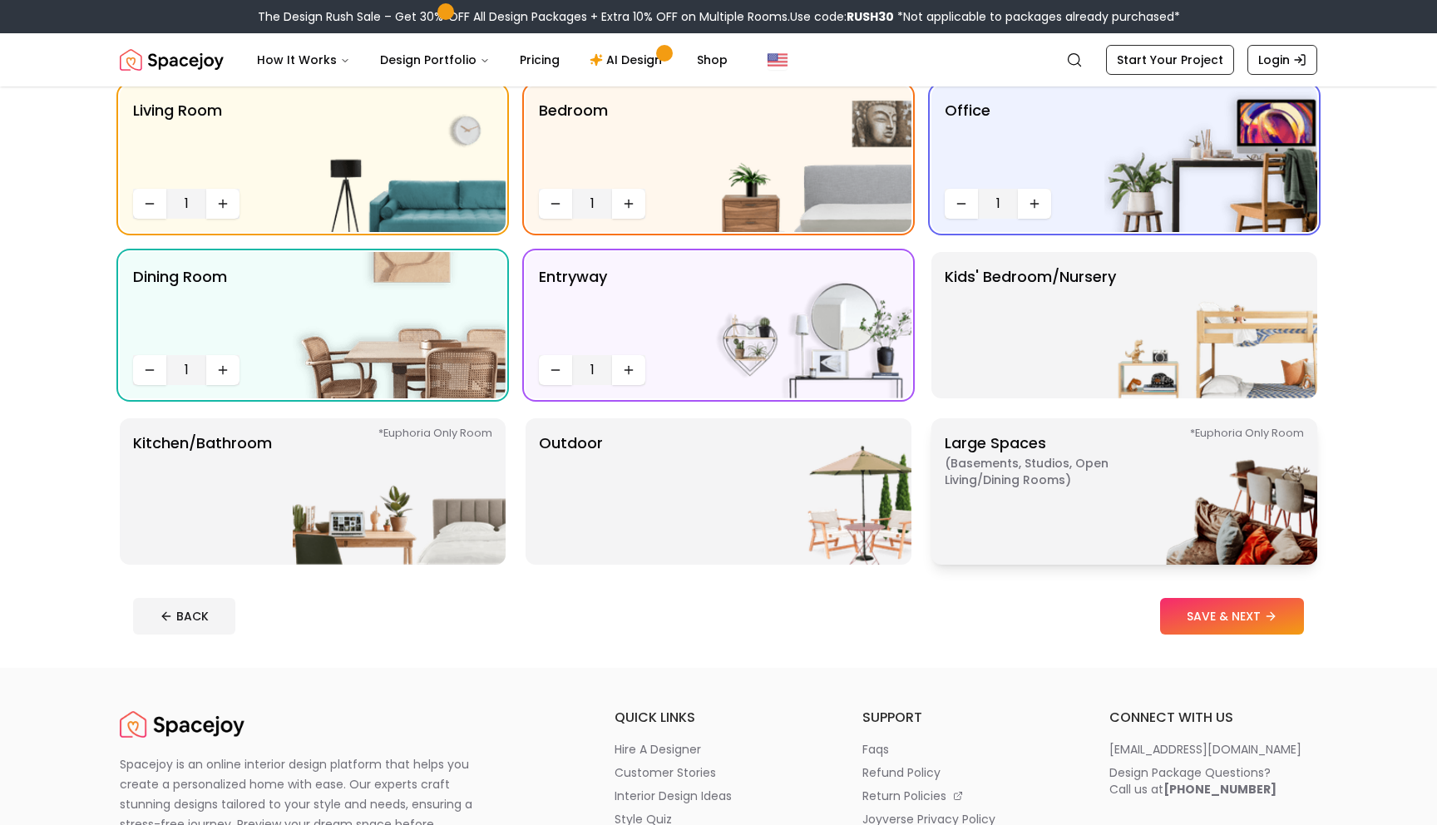
click at [1027, 532] on p "Large Spaces ( Basements, Studios, Open living/dining rooms ) *Euphoria Only Ro…" at bounding box center [1049, 492] width 208 height 120
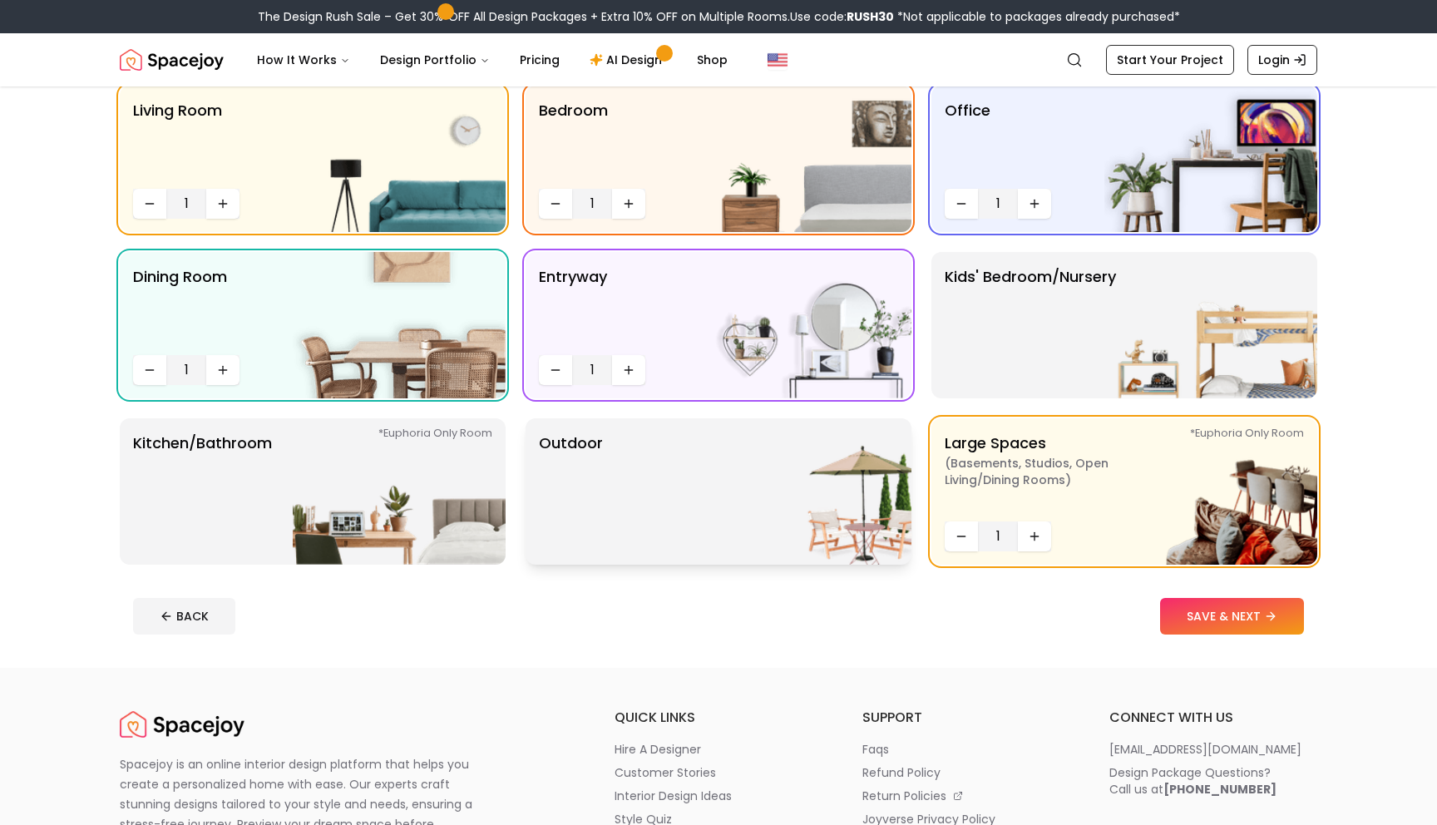
click at [791, 495] on img at bounding box center [804, 491] width 213 height 146
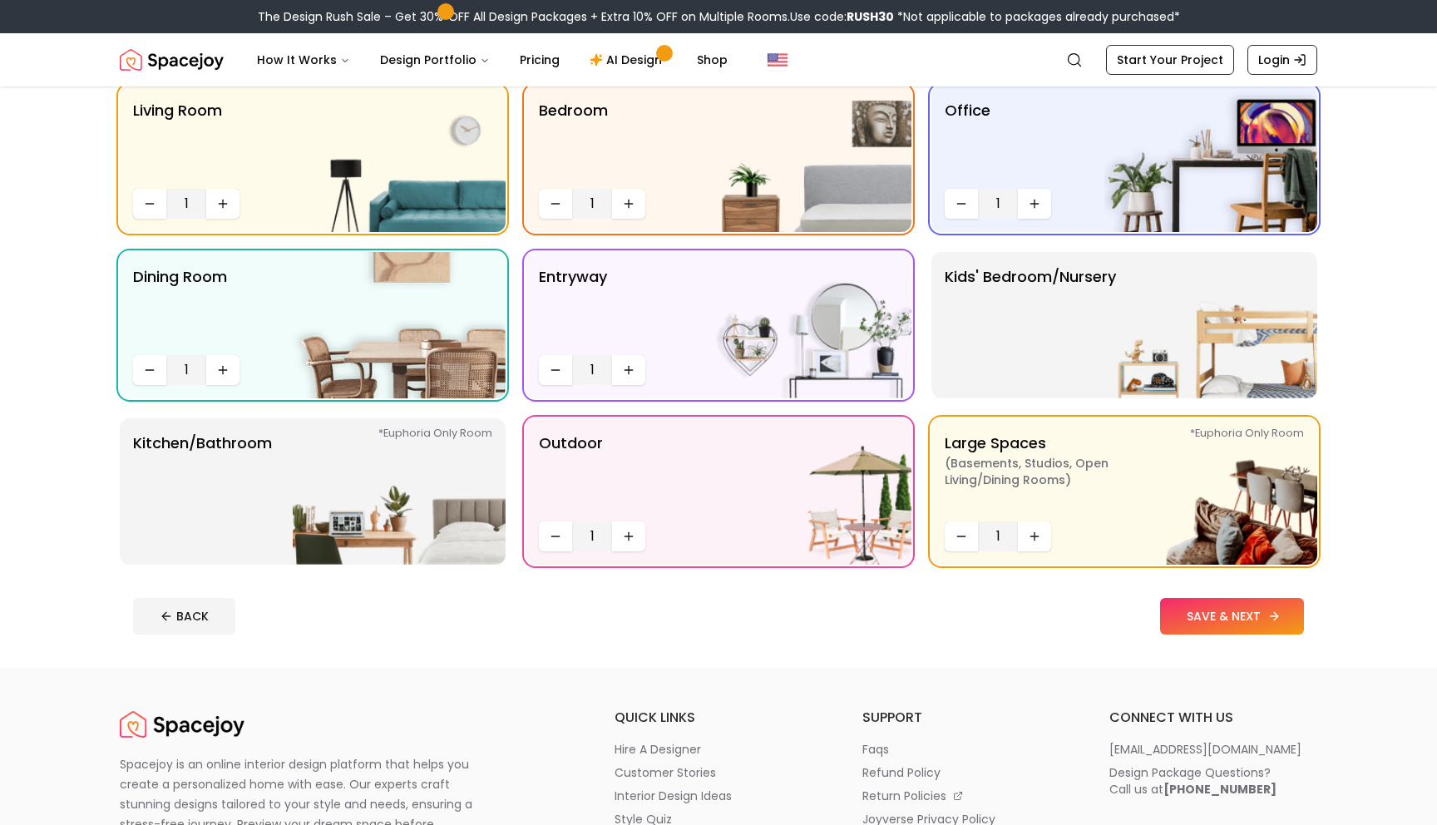
click at [1228, 624] on button "SAVE & NEXT" at bounding box center [1232, 616] width 144 height 37
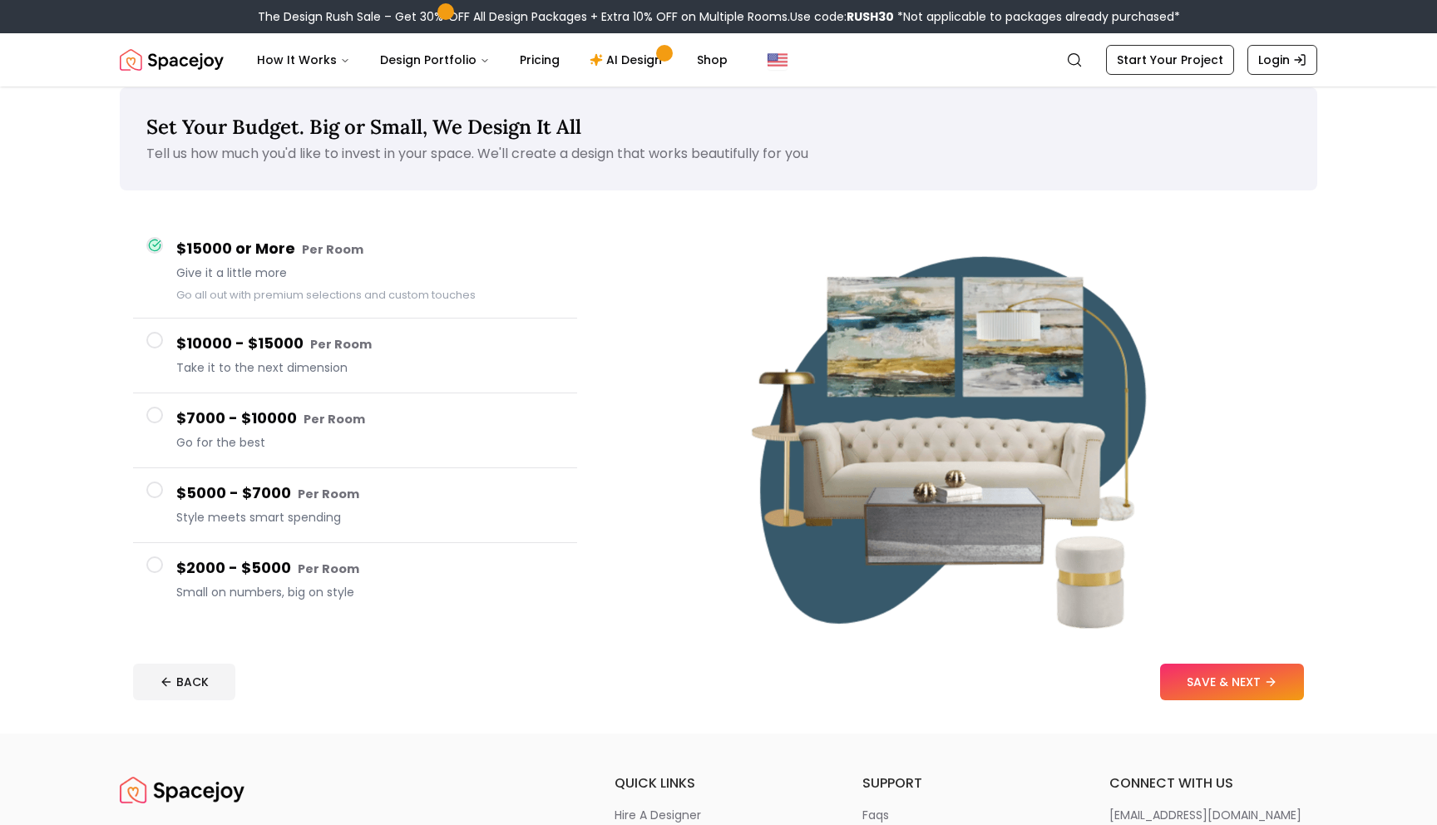
scroll to position [20, 0]
click at [150, 339] on span at bounding box center [154, 339] width 17 height 17
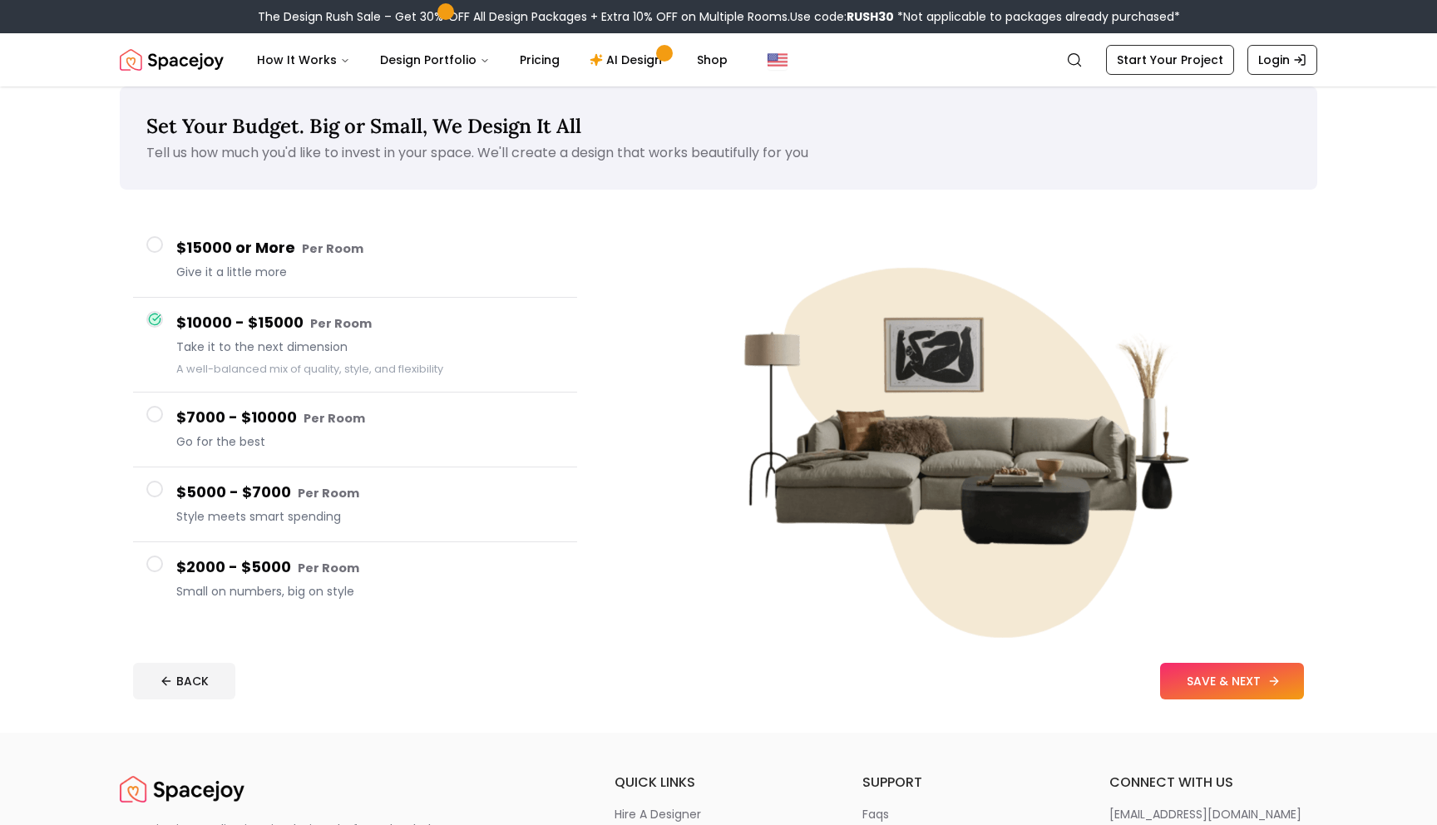
click at [1236, 673] on button "SAVE & NEXT" at bounding box center [1232, 681] width 144 height 37
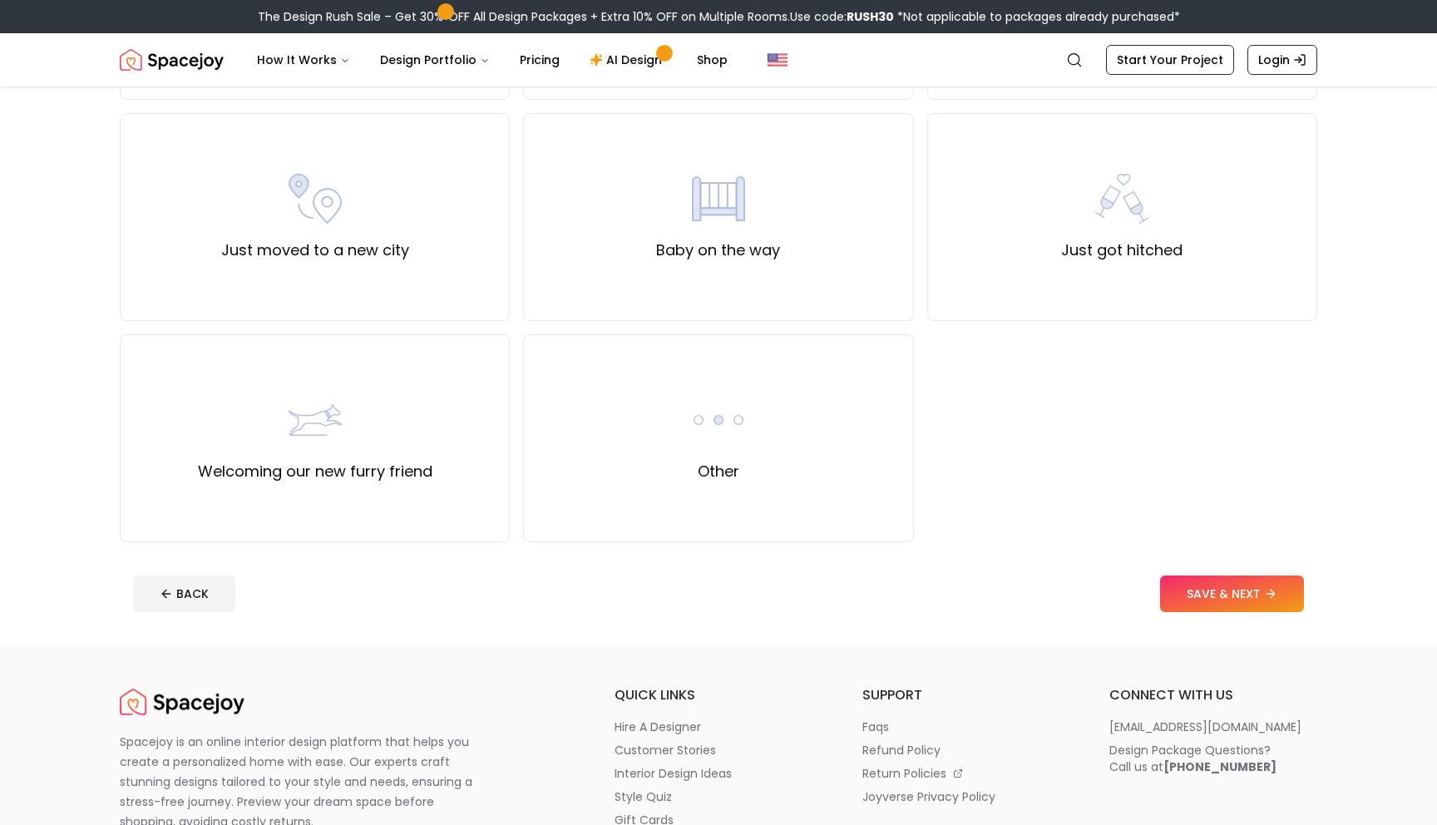
scroll to position [561, 0]
click at [622, 453] on div "Other" at bounding box center [718, 436] width 390 height 208
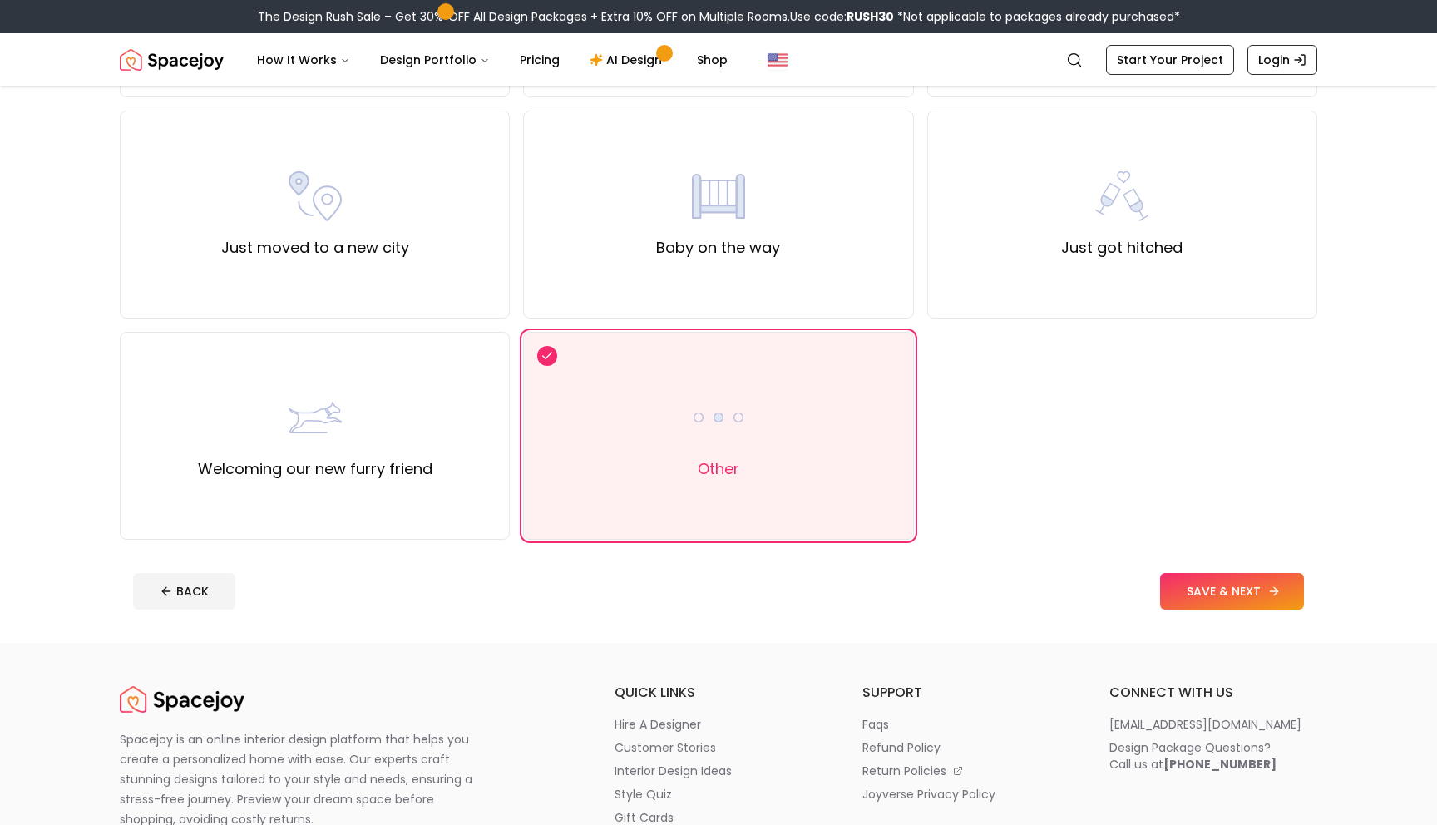
click at [1201, 593] on button "SAVE & NEXT" at bounding box center [1232, 591] width 144 height 37
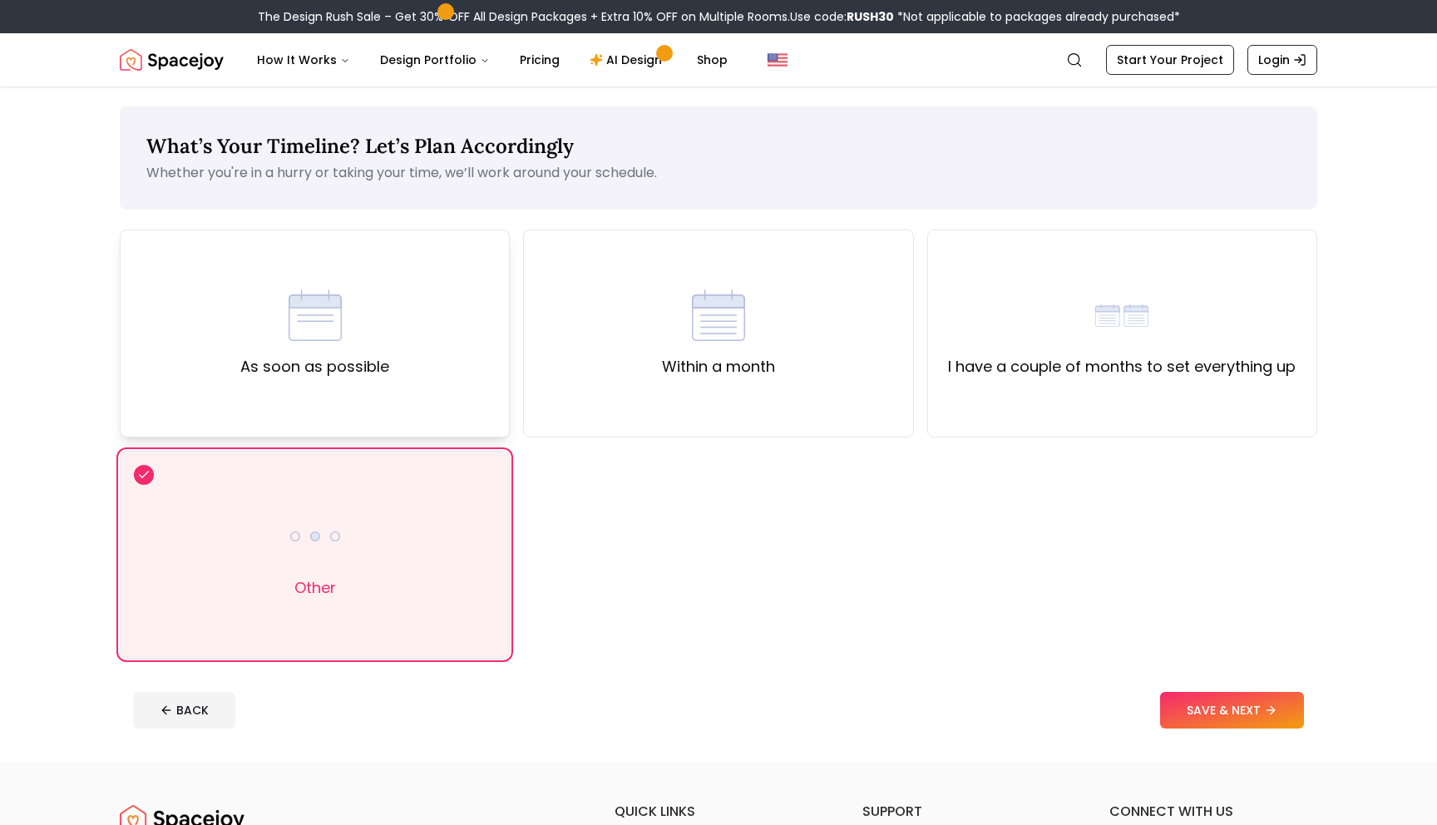
click at [450, 375] on div "As soon as possible" at bounding box center [315, 333] width 390 height 208
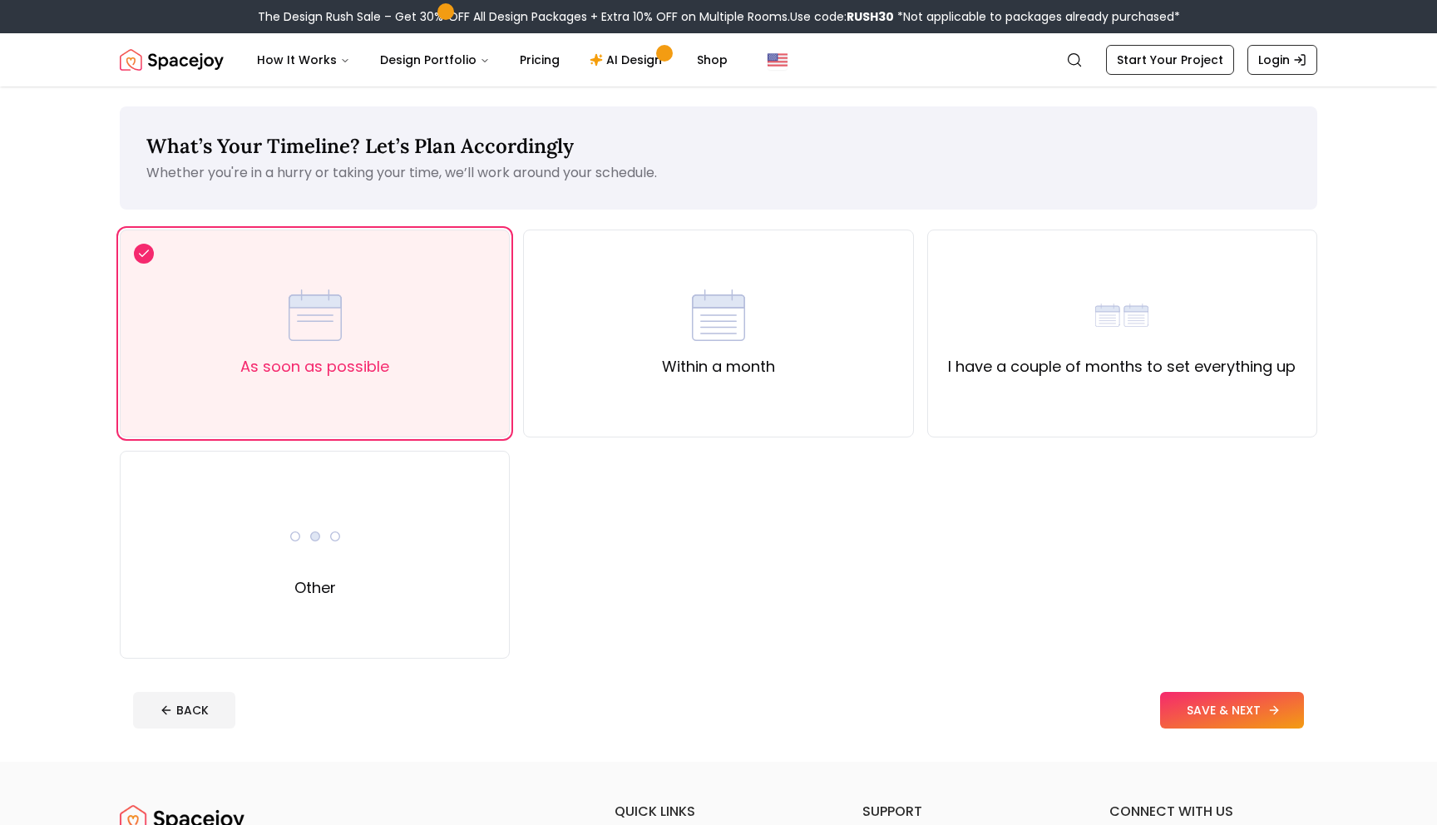
click at [1216, 693] on button "SAVE & NEXT" at bounding box center [1232, 710] width 144 height 37
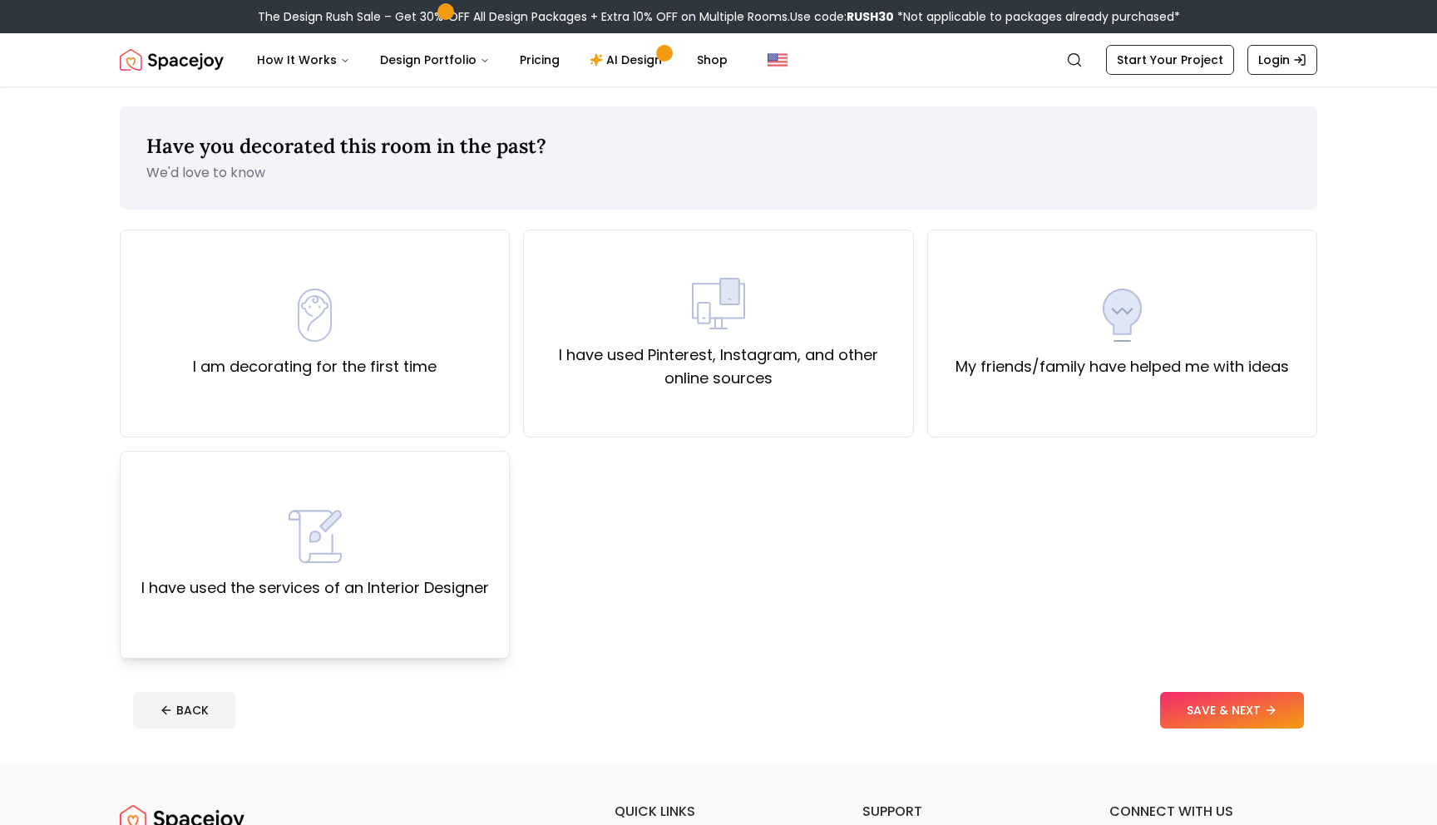
click at [340, 536] on img at bounding box center [315, 536] width 53 height 53
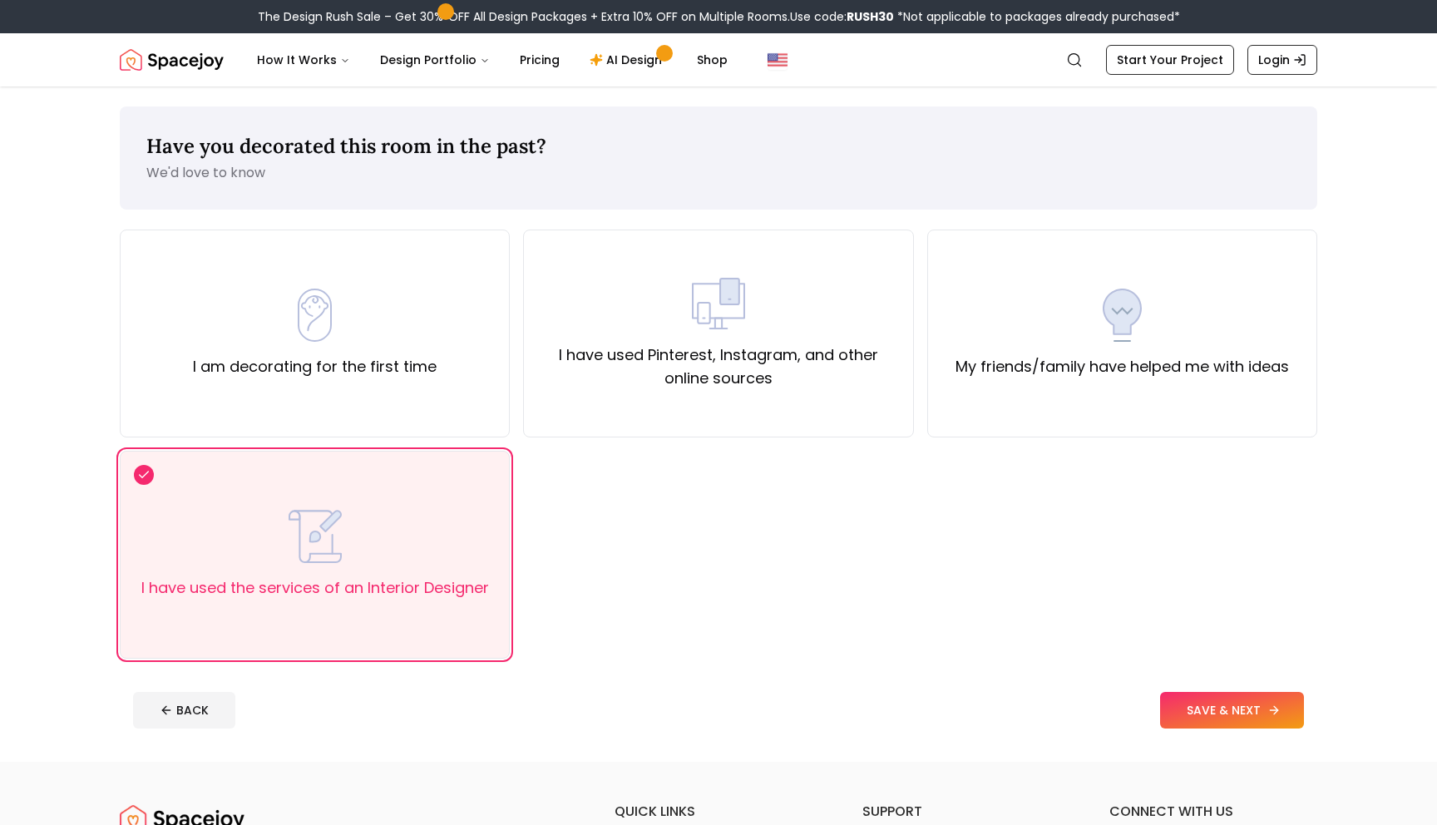
click at [1196, 707] on button "SAVE & NEXT" at bounding box center [1232, 710] width 144 height 37
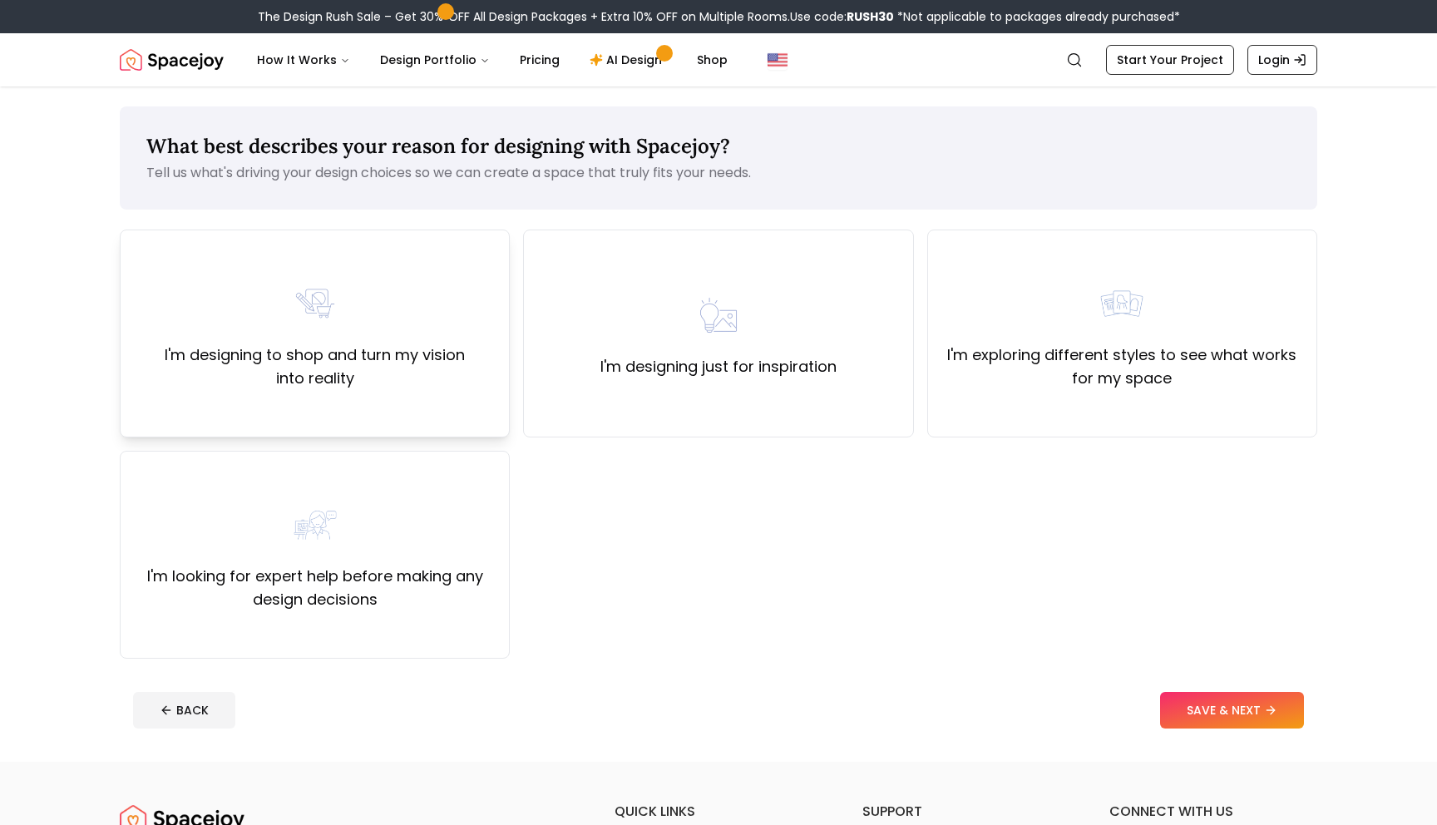
click at [470, 407] on div "I'm designing to shop and turn my vision into reality" at bounding box center [315, 333] width 390 height 208
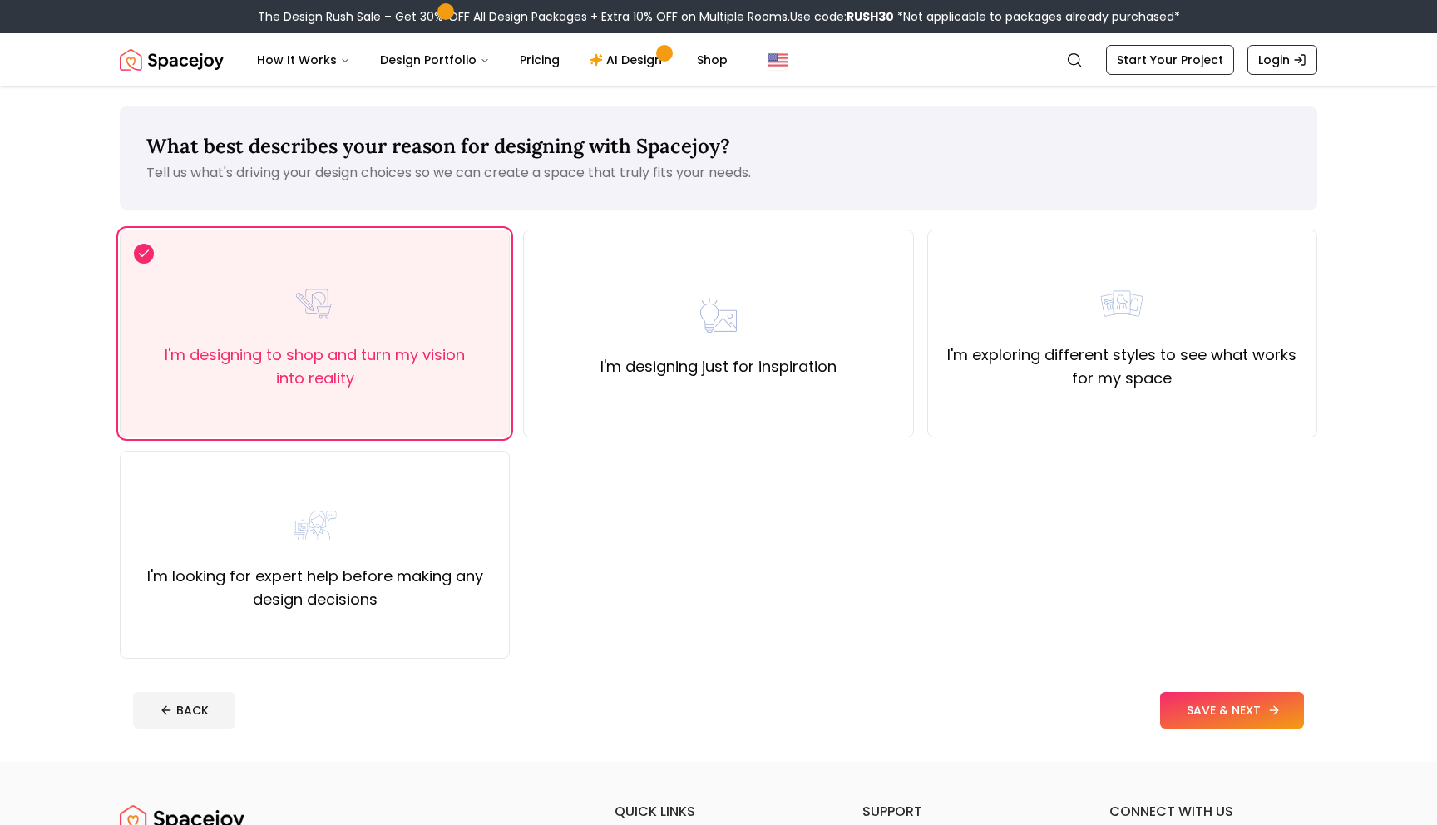
click at [1185, 716] on button "SAVE & NEXT" at bounding box center [1232, 710] width 144 height 37
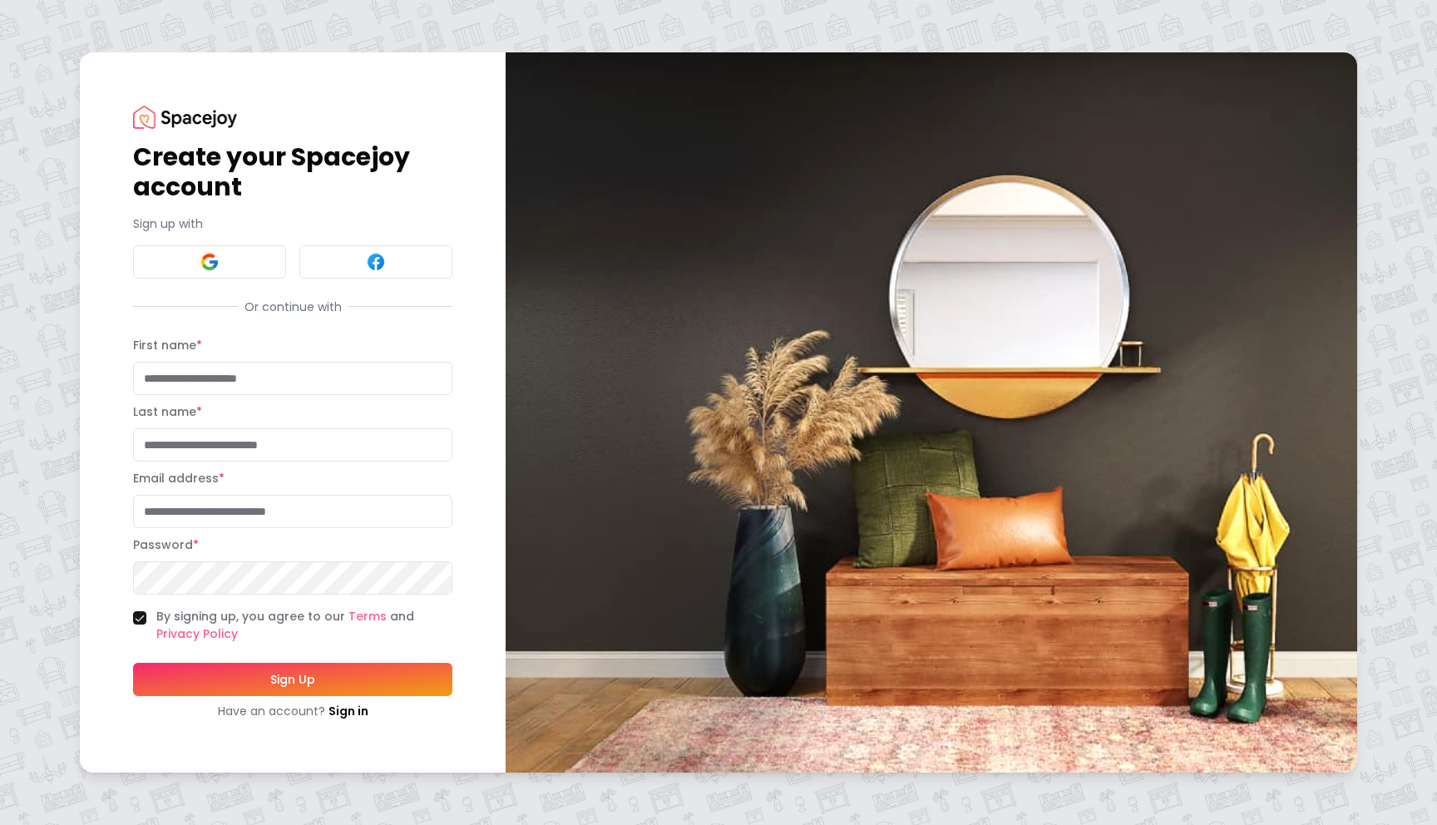
click at [268, 376] on input "First name *" at bounding box center [292, 378] width 319 height 33
type input "*******"
type input "*"
type input "****"
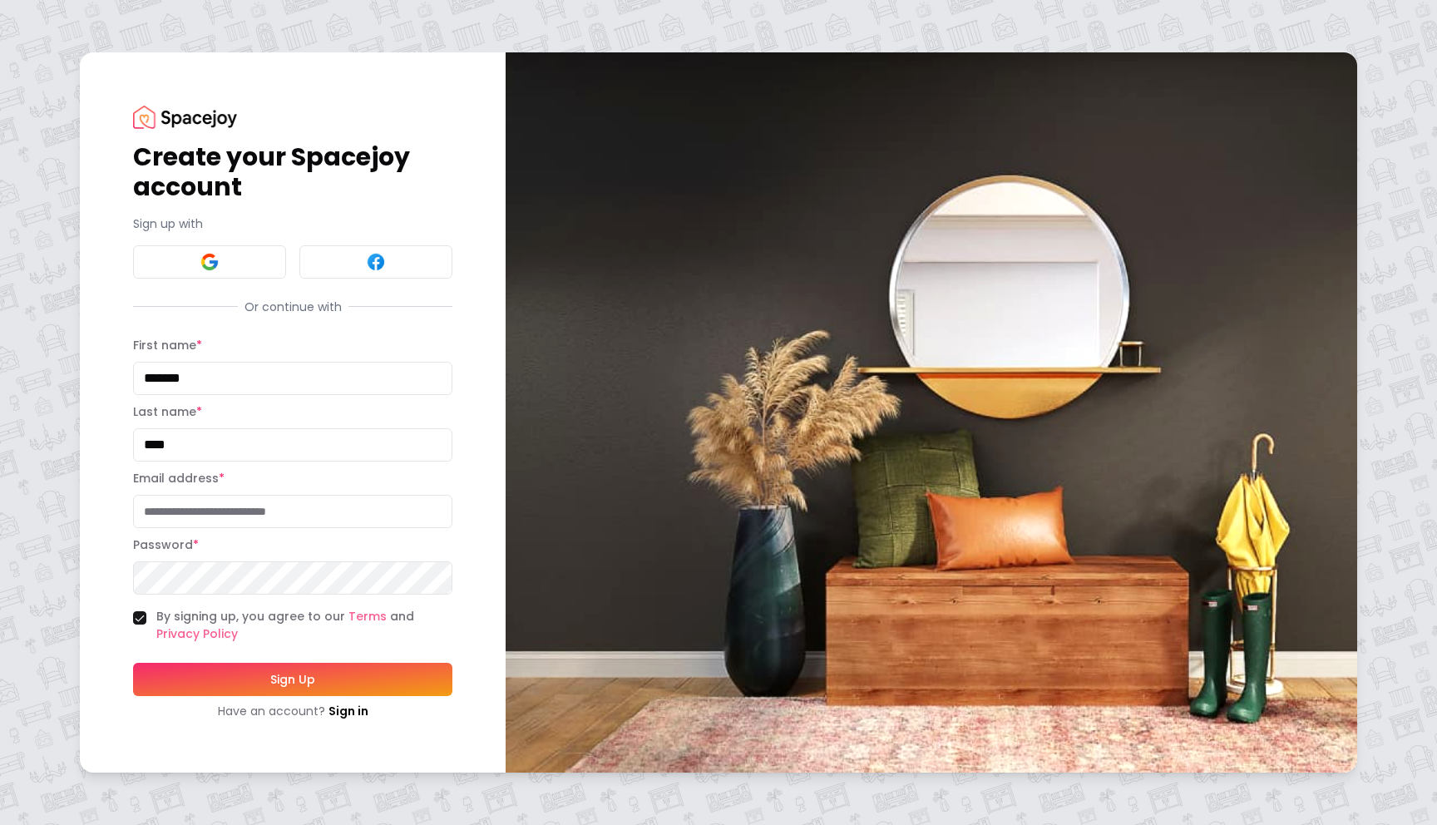
type input "*"
type input "**********"
click at [143, 618] on button "By signing up, you agree to our Terms and Privacy Policy" at bounding box center [139, 617] width 13 height 13
click at [193, 690] on button "Sign Up" at bounding box center [292, 679] width 319 height 33
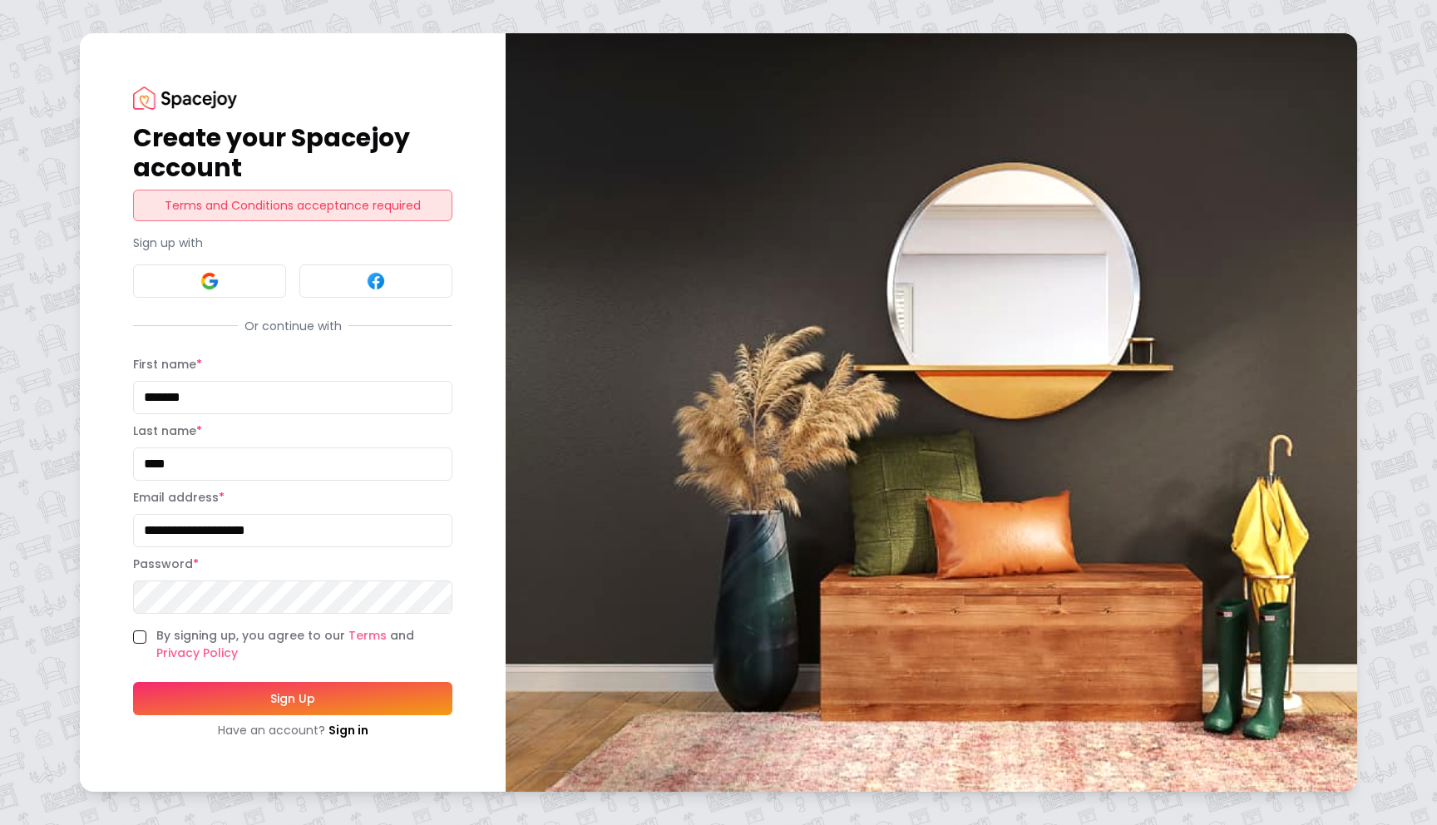
click at [134, 634] on button "By signing up, you agree to our Terms and Privacy Policy" at bounding box center [139, 636] width 13 height 13
click at [239, 703] on button "Sign Up" at bounding box center [292, 698] width 319 height 33
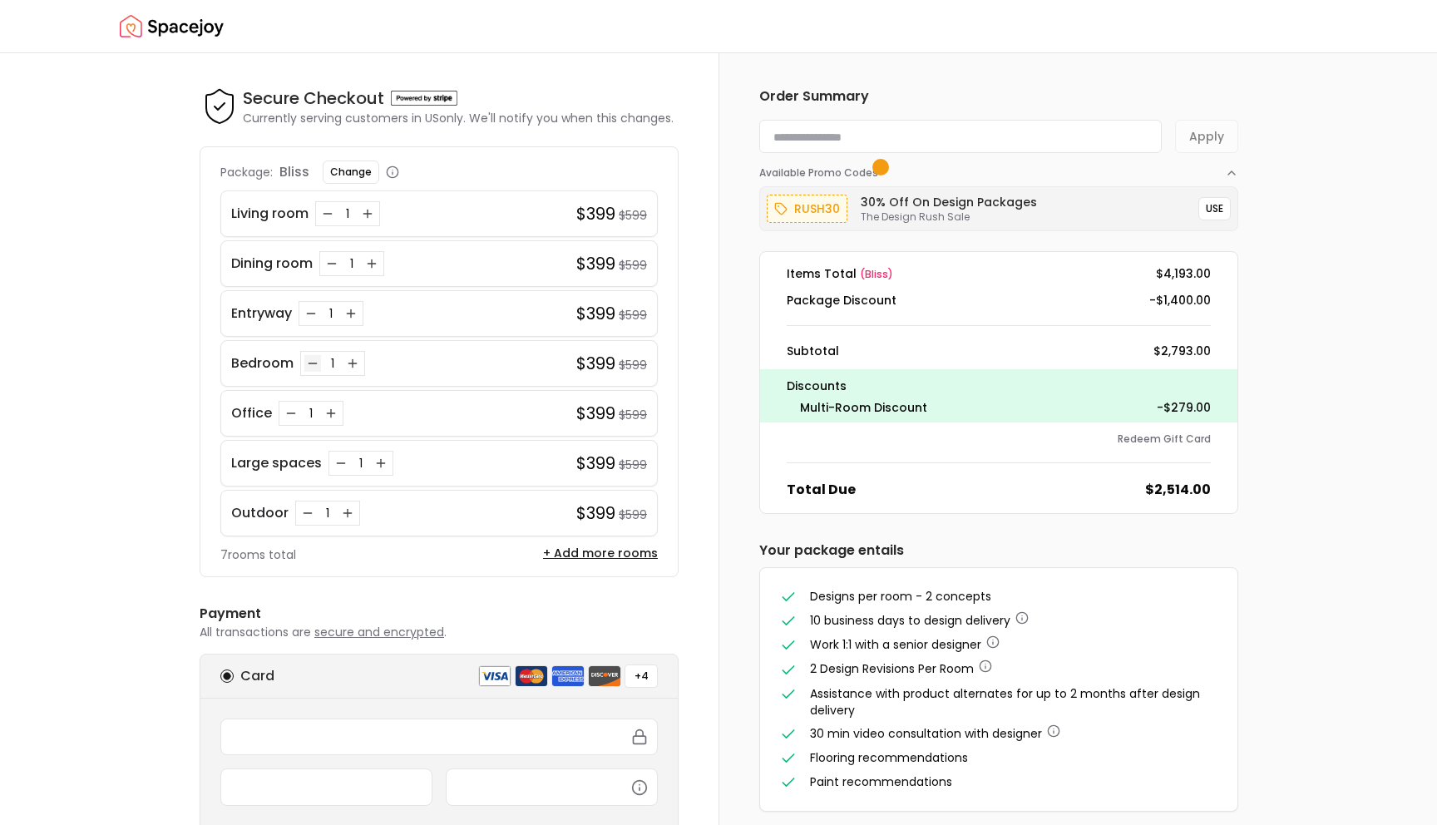
click at [307, 363] on icon "Decrease quantity for Bedroom" at bounding box center [312, 363] width 13 height 13
